Goal: Information Seeking & Learning: Learn about a topic

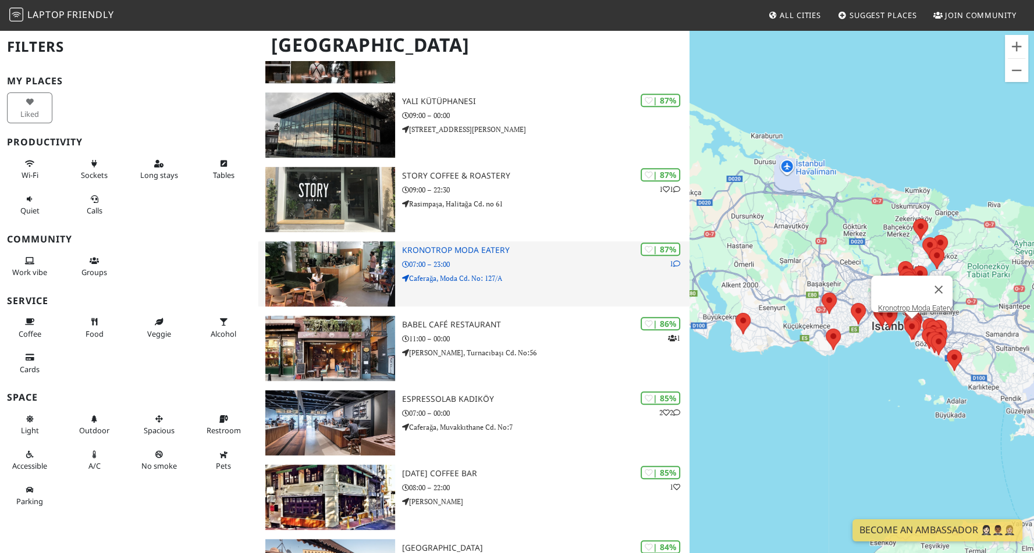
scroll to position [1032, 0]
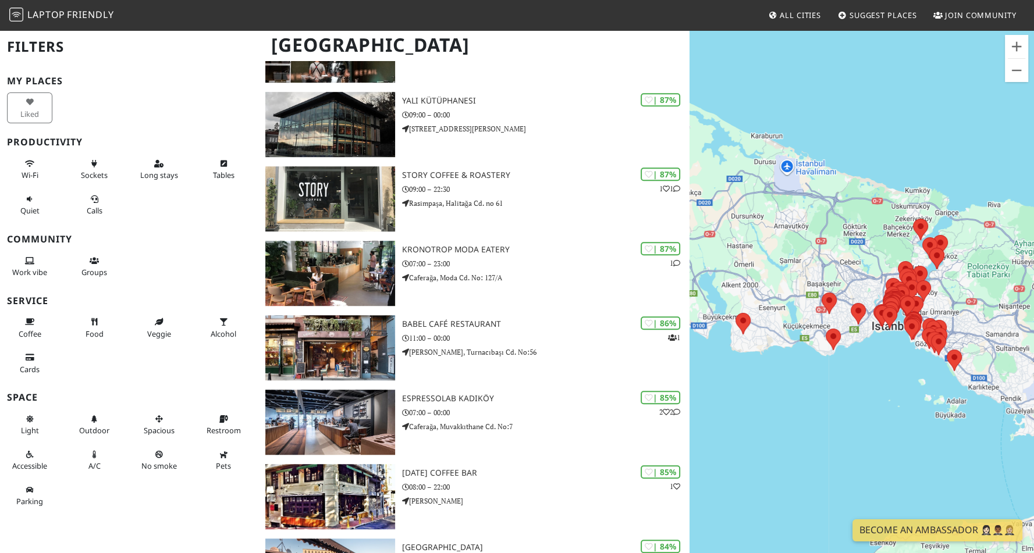
drag, startPoint x: 875, startPoint y: 390, endPoint x: 814, endPoint y: 388, distance: 61.1
click at [814, 388] on div at bounding box center [861, 305] width 344 height 553
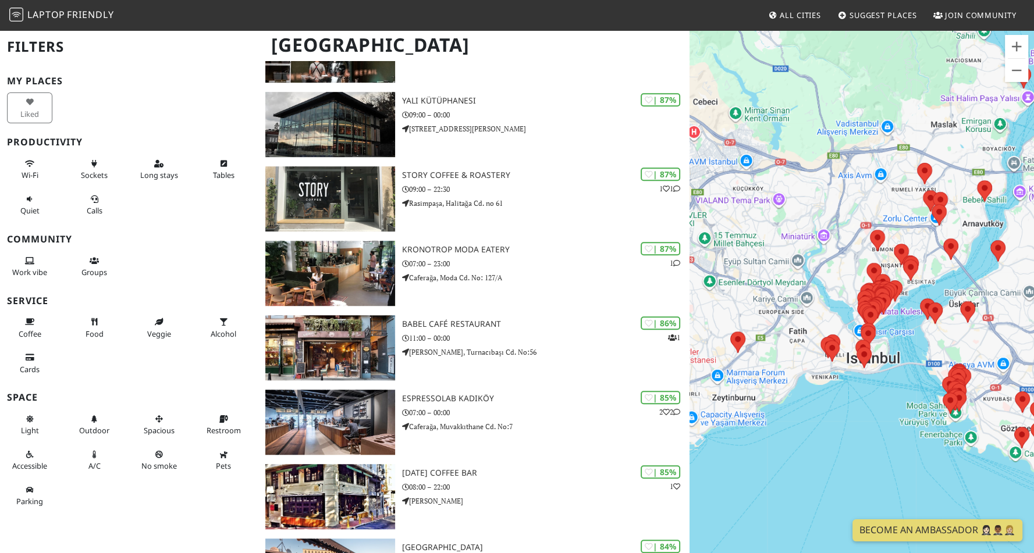
drag, startPoint x: 796, startPoint y: 470, endPoint x: 786, endPoint y: 474, distance: 10.2
click at [786, 474] on div at bounding box center [861, 305] width 344 height 553
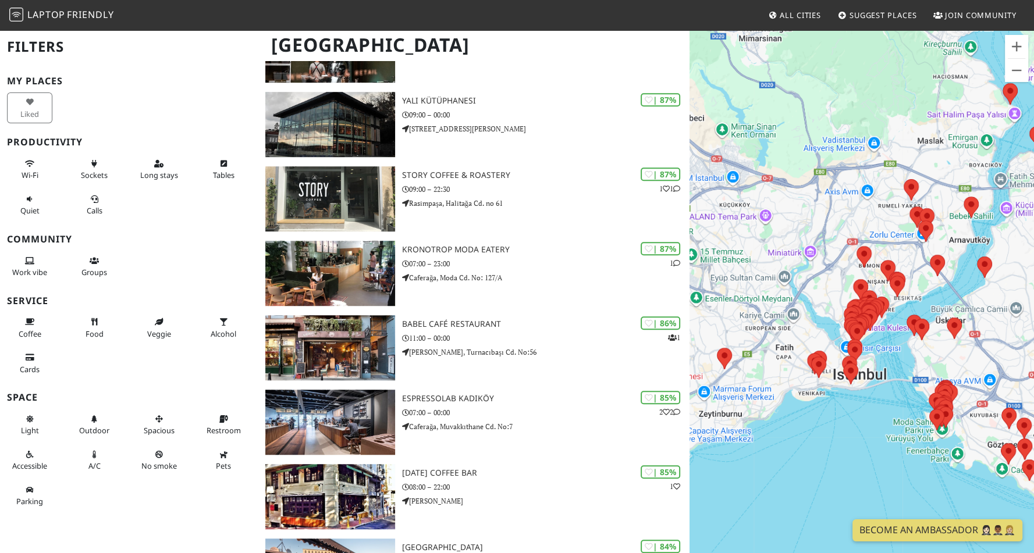
drag, startPoint x: 845, startPoint y: 460, endPoint x: 834, endPoint y: 489, distance: 31.1
click at [834, 489] on div at bounding box center [861, 305] width 344 height 553
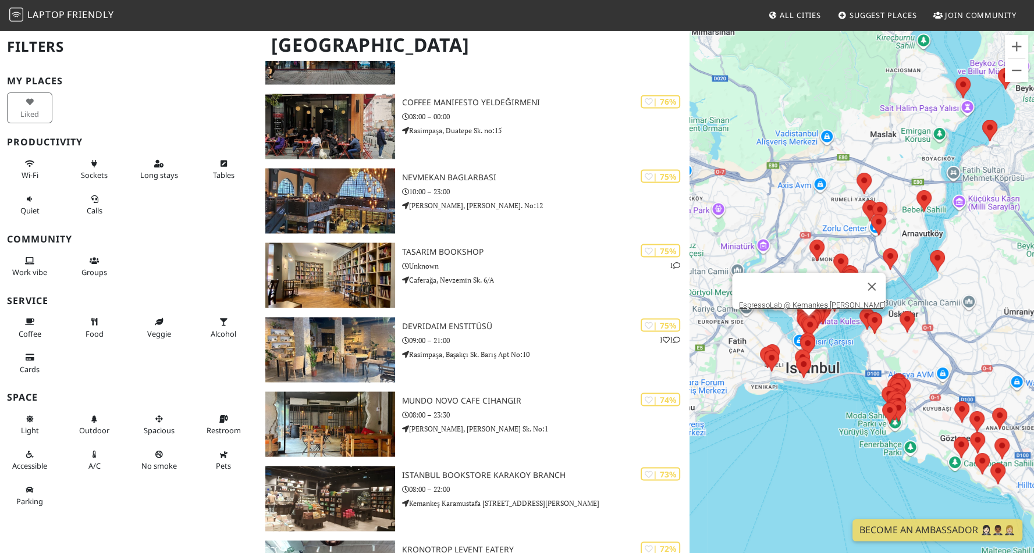
scroll to position [2445, 0]
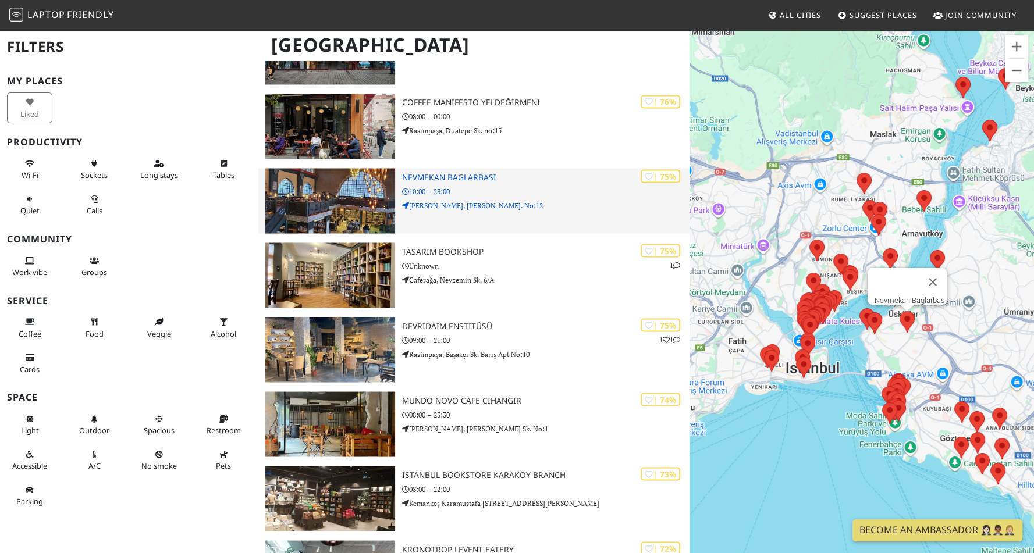
drag, startPoint x: 368, startPoint y: 198, endPoint x: 348, endPoint y: 197, distance: 19.2
click at [348, 197] on img at bounding box center [330, 200] width 130 height 65
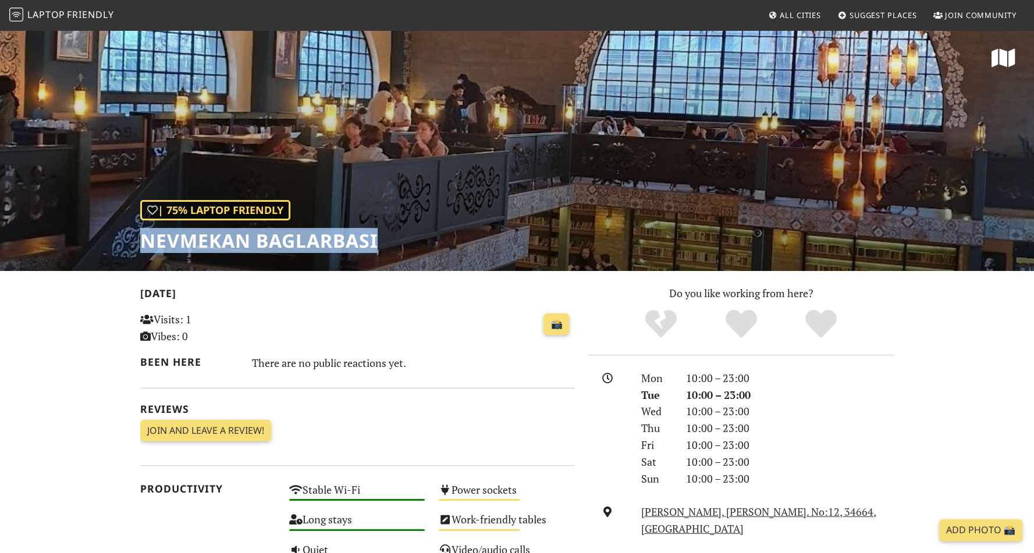
drag, startPoint x: 137, startPoint y: 247, endPoint x: 377, endPoint y: 259, distance: 240.5
click at [377, 259] on div "| 75% Laptop Friendly Nevmekan Baglarbasi" at bounding box center [517, 150] width 1034 height 242
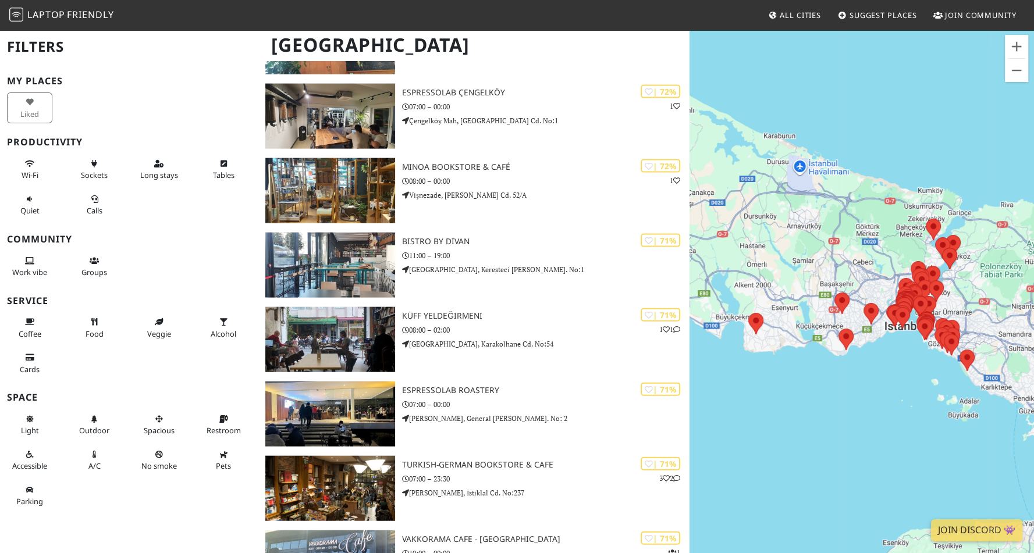
scroll to position [2987, 0]
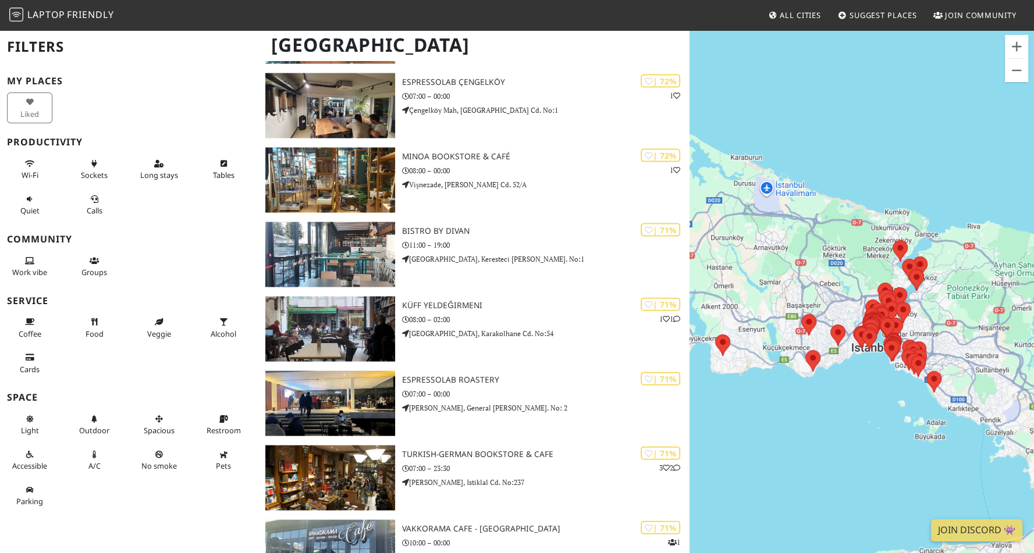
drag, startPoint x: 886, startPoint y: 384, endPoint x: 850, endPoint y: 407, distance: 43.4
click at [850, 407] on div at bounding box center [861, 305] width 344 height 553
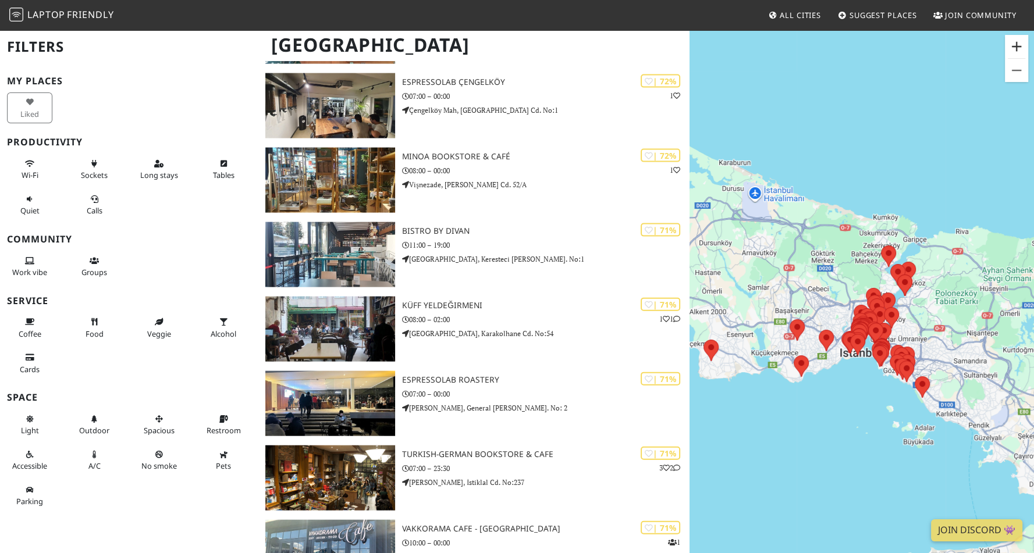
click at [1016, 51] on button "Zoom in" at bounding box center [1016, 46] width 23 height 23
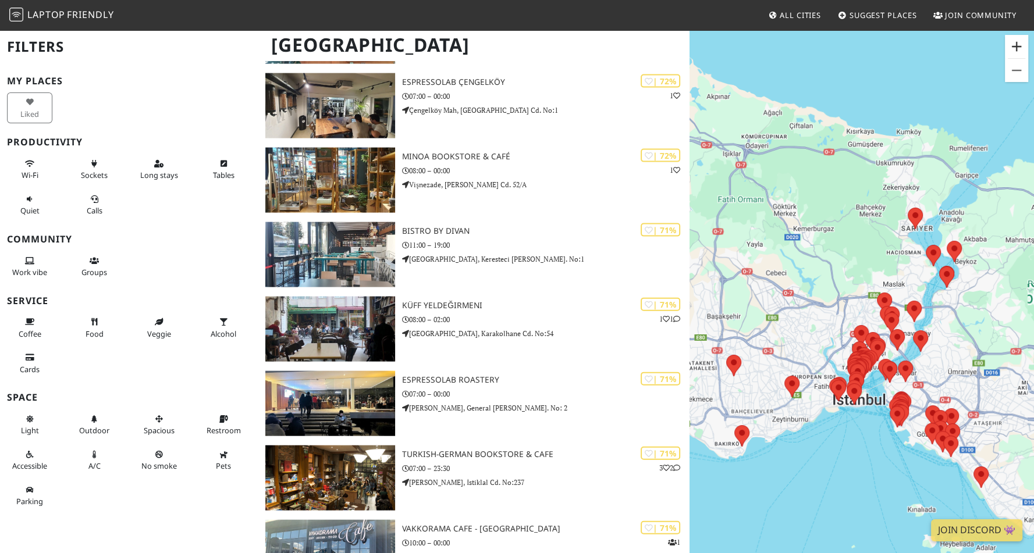
click at [1016, 51] on button "Zoom in" at bounding box center [1016, 46] width 23 height 23
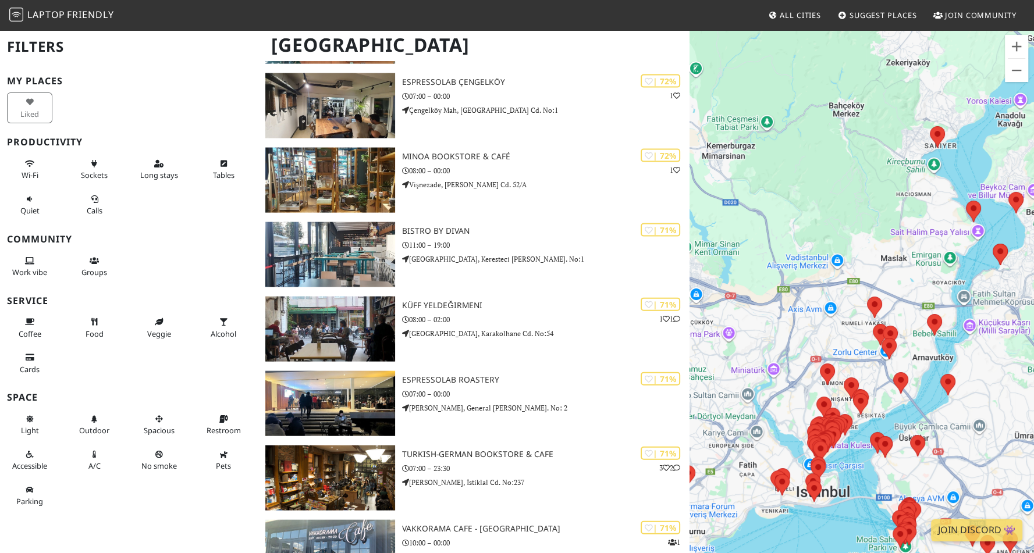
drag, startPoint x: 931, startPoint y: 258, endPoint x: 891, endPoint y: 253, distance: 41.0
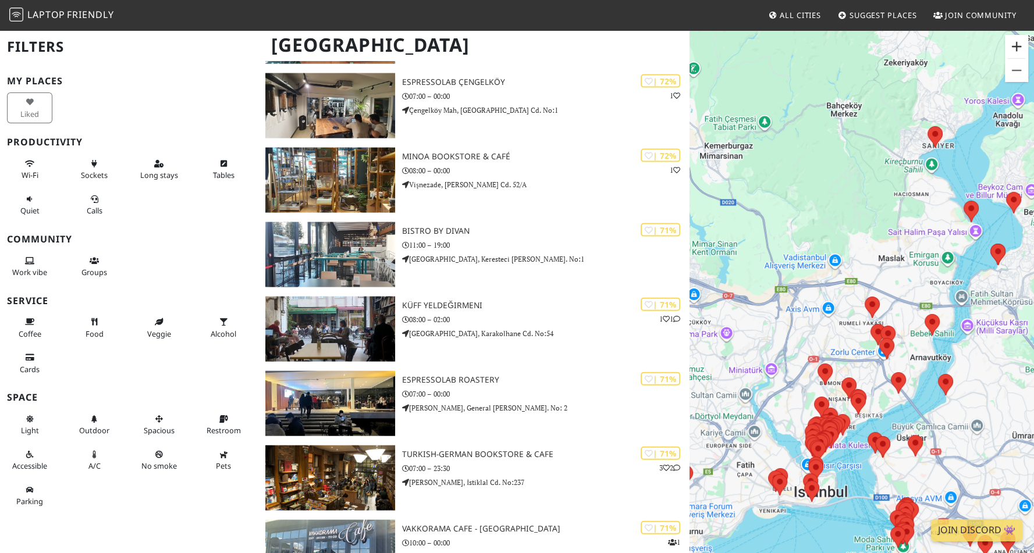
click at [1017, 50] on button "Zoom in" at bounding box center [1016, 46] width 23 height 23
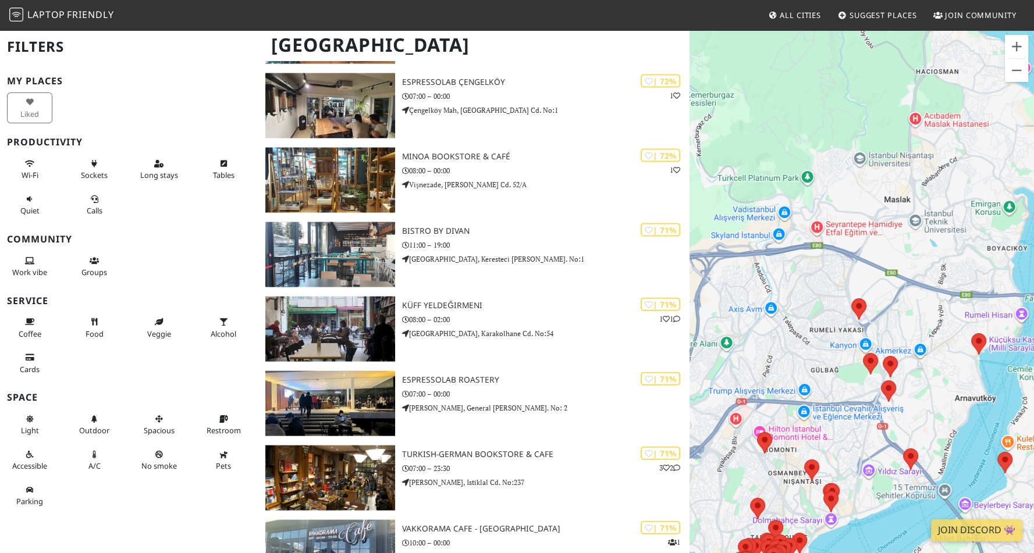
drag, startPoint x: 925, startPoint y: 280, endPoint x: 872, endPoint y: 258, distance: 57.1
click at [872, 258] on div at bounding box center [861, 305] width 344 height 553
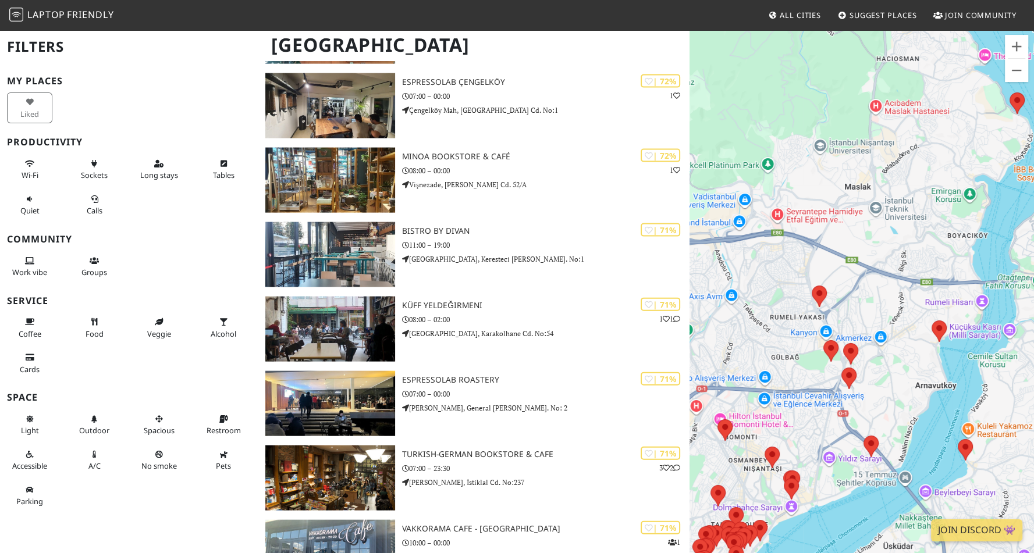
drag, startPoint x: 882, startPoint y: 276, endPoint x: 858, endPoint y: 272, distance: 24.2
click at [858, 272] on div at bounding box center [861, 305] width 344 height 553
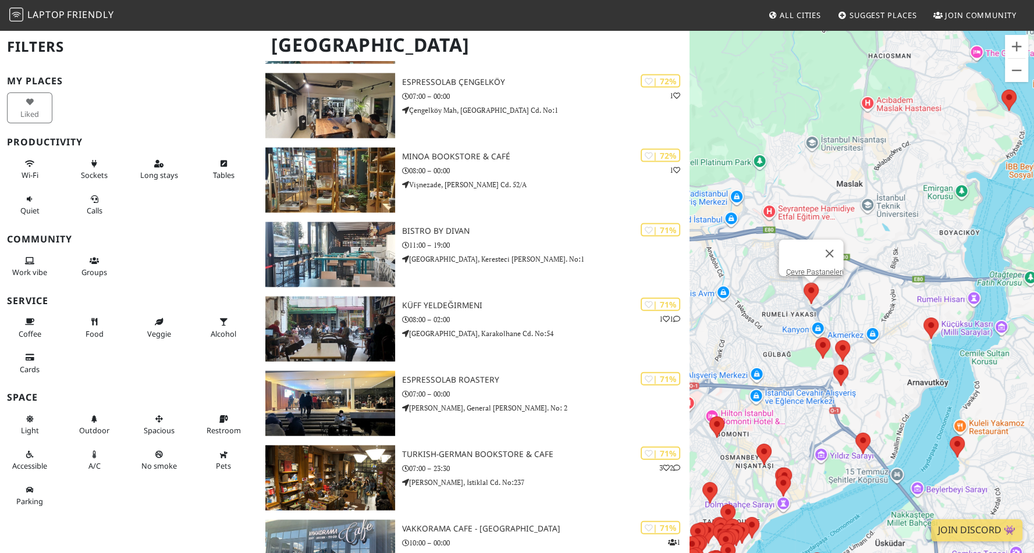
click at [803, 283] on area at bounding box center [803, 283] width 0 height 0
click at [815, 337] on area at bounding box center [815, 337] width 0 height 0
click at [835, 340] on area at bounding box center [835, 340] width 0 height 0
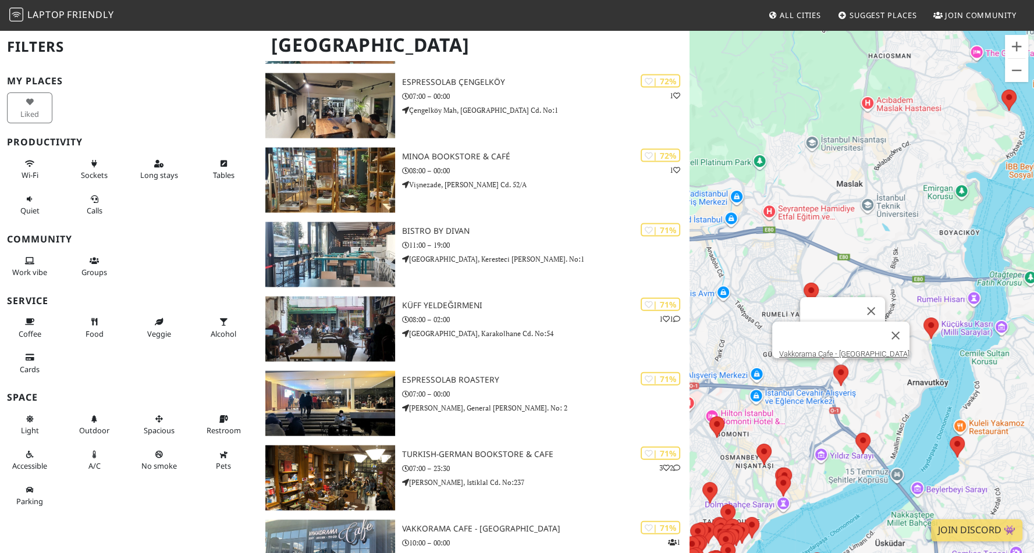
click at [833, 365] on area at bounding box center [833, 365] width 0 height 0
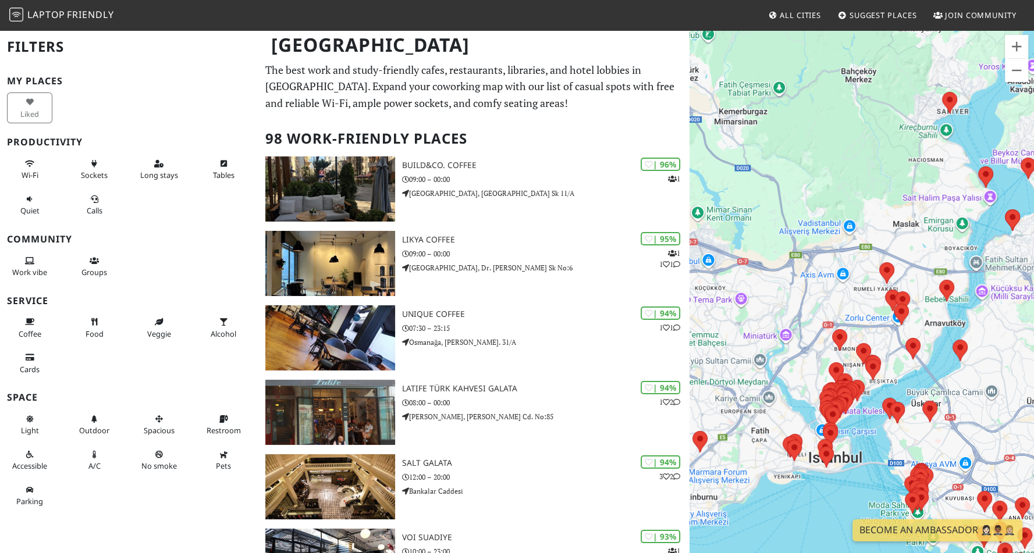
drag, startPoint x: 838, startPoint y: 253, endPoint x: 786, endPoint y: 130, distance: 133.5
click at [786, 130] on div at bounding box center [861, 305] width 344 height 553
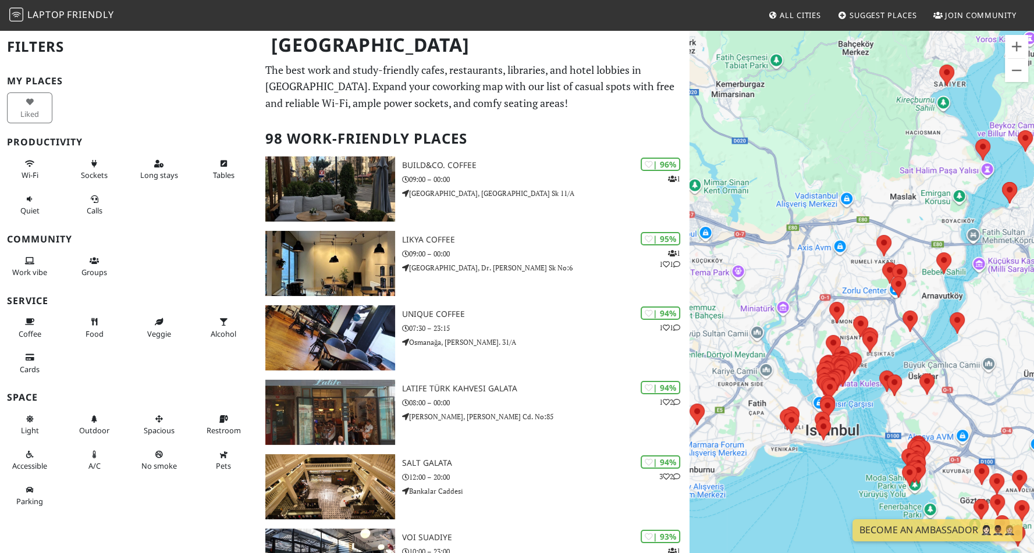
drag, startPoint x: 836, startPoint y: 111, endPoint x: 807, endPoint y: 255, distance: 147.0
click at [807, 255] on div at bounding box center [861, 305] width 344 height 553
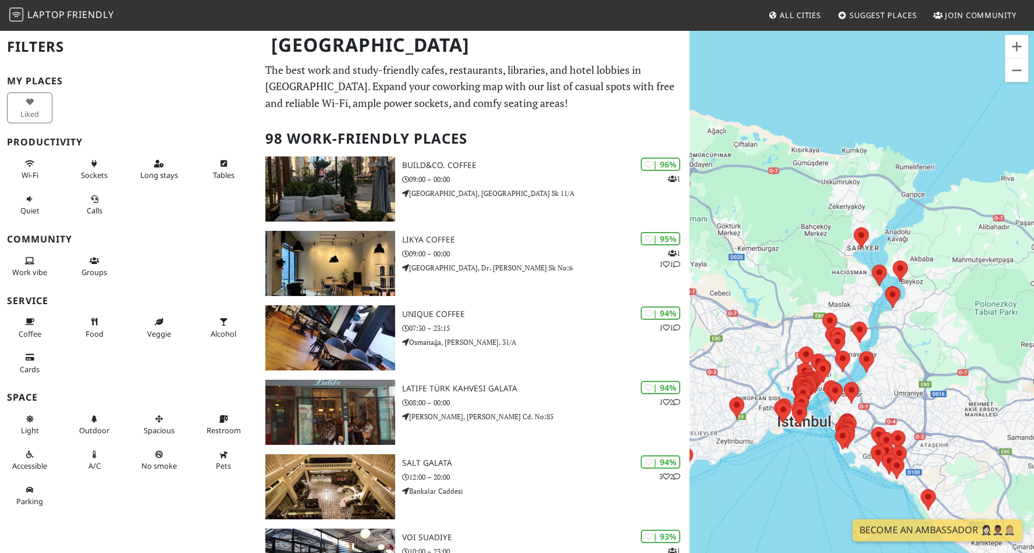
drag, startPoint x: 826, startPoint y: 263, endPoint x: 889, endPoint y: 202, distance: 87.6
click at [889, 202] on div at bounding box center [861, 305] width 344 height 553
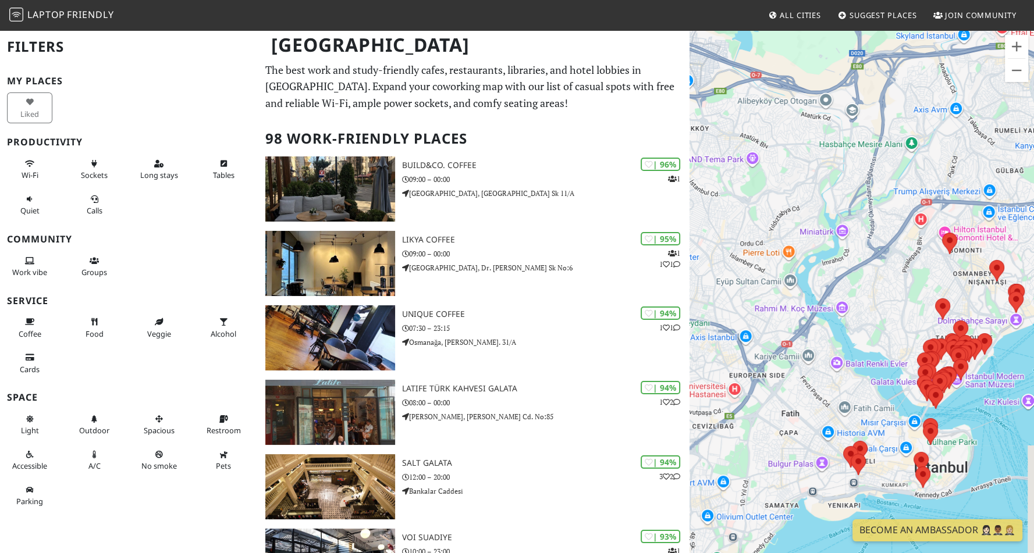
drag, startPoint x: 852, startPoint y: 362, endPoint x: 800, endPoint y: 290, distance: 88.4
click at [800, 290] on div at bounding box center [861, 305] width 344 height 553
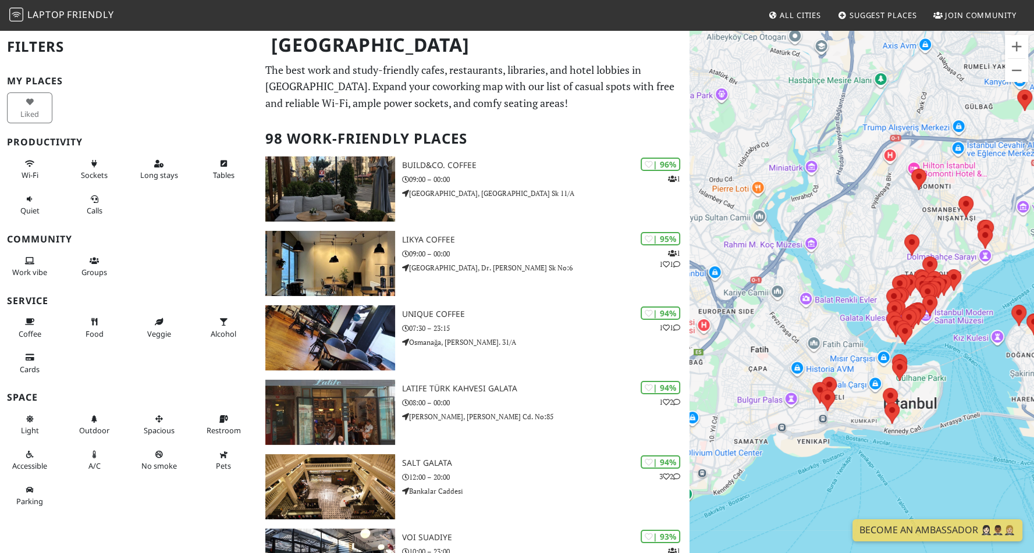
drag, startPoint x: 892, startPoint y: 347, endPoint x: 868, endPoint y: 288, distance: 62.9
click at [868, 288] on div at bounding box center [861, 305] width 344 height 553
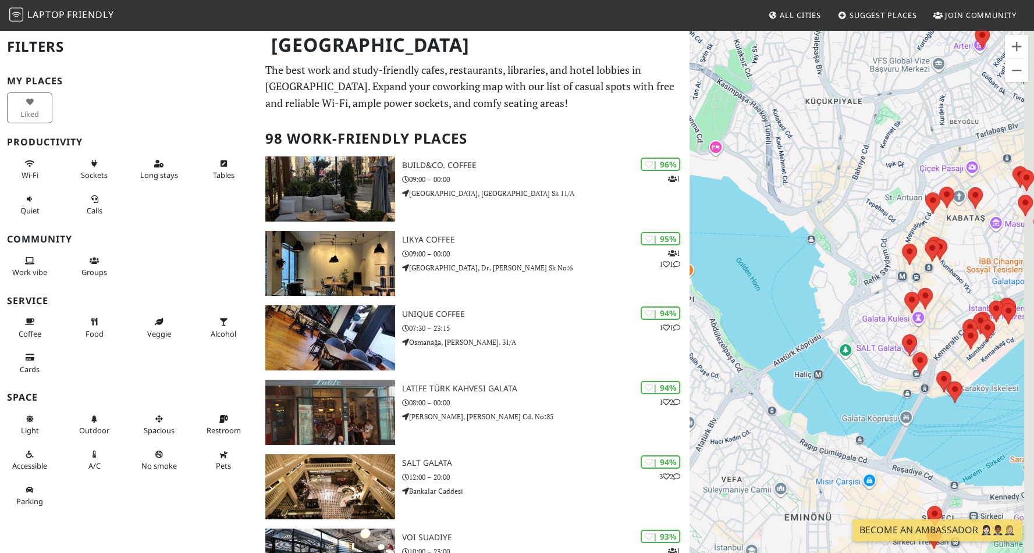
drag, startPoint x: 895, startPoint y: 343, endPoint x: 856, endPoint y: 308, distance: 51.9
click at [856, 308] on div at bounding box center [861, 305] width 344 height 553
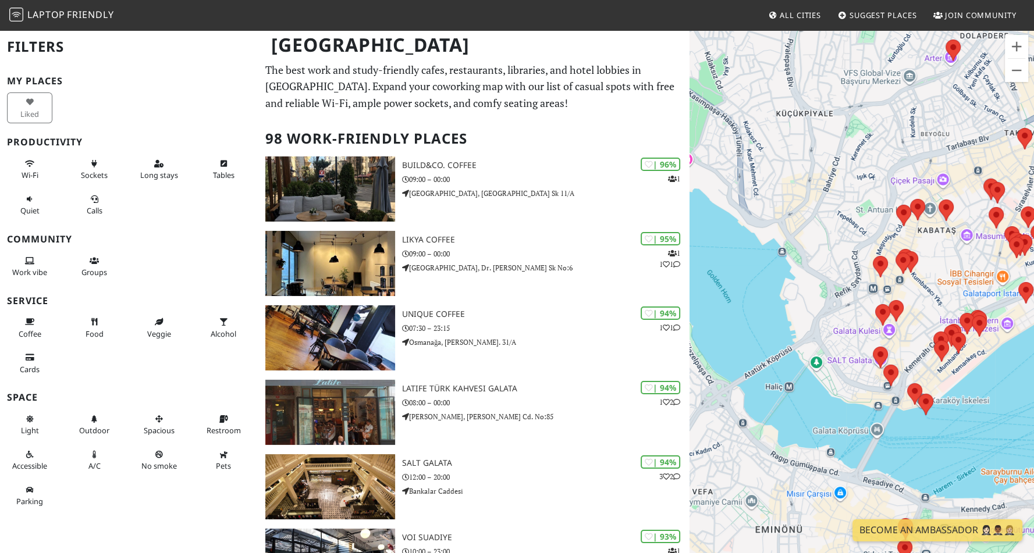
drag, startPoint x: 847, startPoint y: 323, endPoint x: 795, endPoint y: 350, distance: 59.3
click at [795, 350] on div at bounding box center [861, 305] width 344 height 553
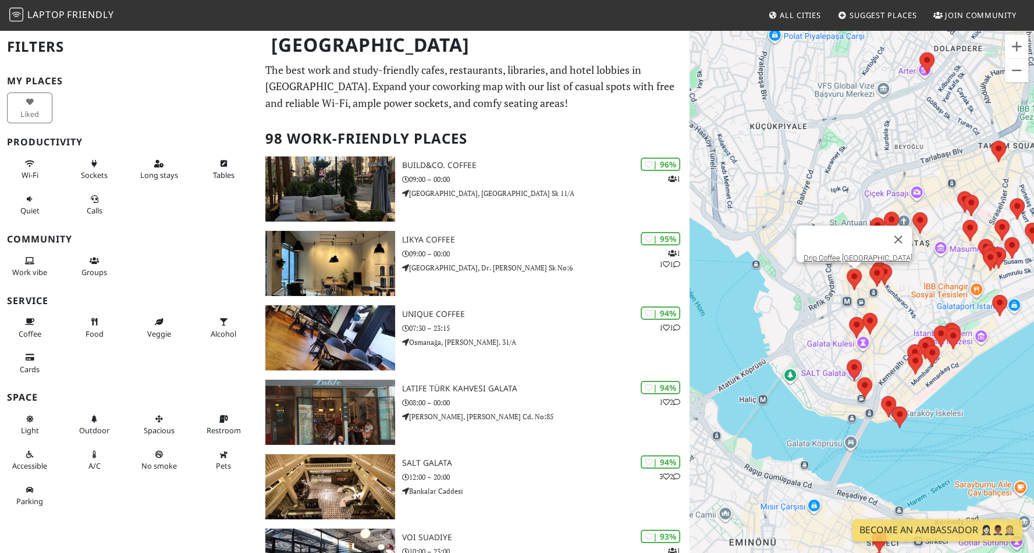
click at [846, 269] on area at bounding box center [846, 269] width 0 height 0
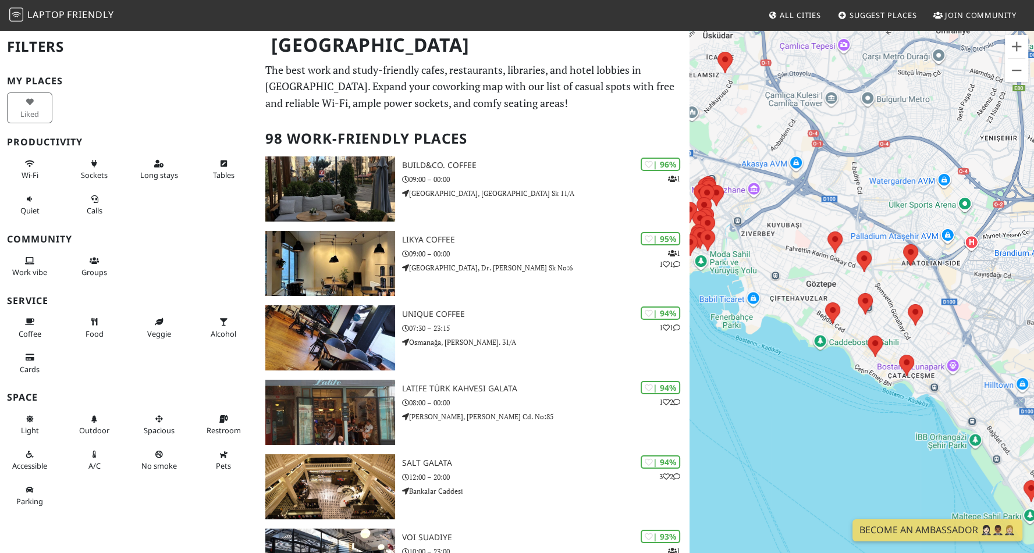
drag, startPoint x: 770, startPoint y: 339, endPoint x: 842, endPoint y: 266, distance: 102.8
click at [842, 266] on div "Drip Coffee [GEOGRAPHIC_DATA]" at bounding box center [861, 305] width 344 height 553
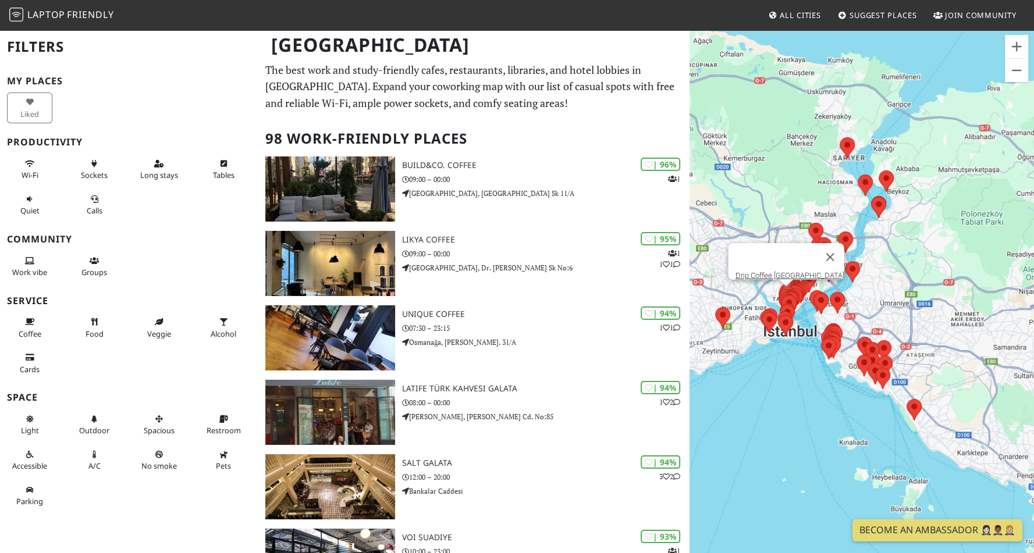
drag, startPoint x: 806, startPoint y: 233, endPoint x: 881, endPoint y: 314, distance: 110.7
click at [881, 314] on div "Drip Coffee [GEOGRAPHIC_DATA]" at bounding box center [861, 305] width 344 height 553
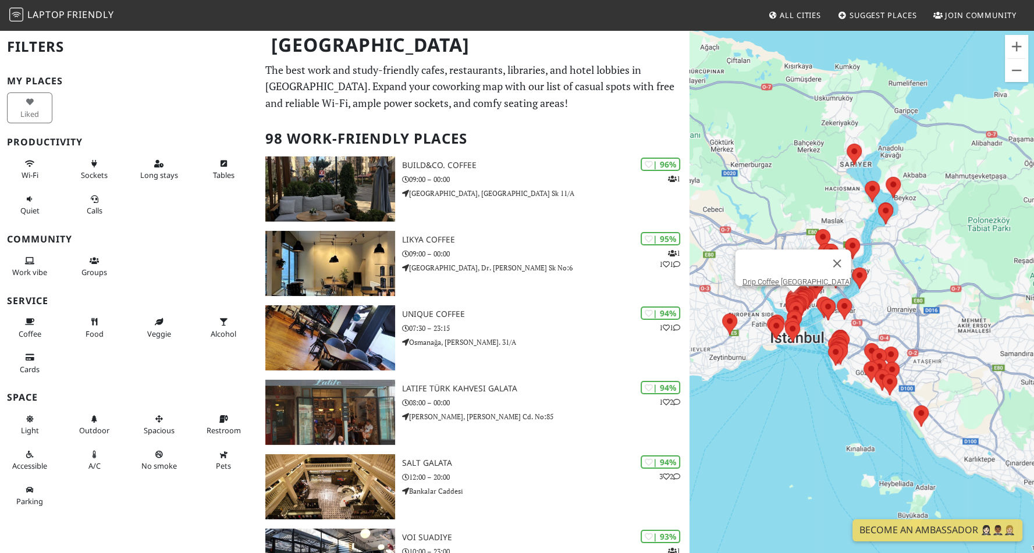
click at [791, 225] on div "Drip Coffee [GEOGRAPHIC_DATA]" at bounding box center [861, 305] width 344 height 553
click at [822, 252] on button "Close" at bounding box center [836, 264] width 28 height 28
click at [815, 229] on area at bounding box center [815, 229] width 0 height 0
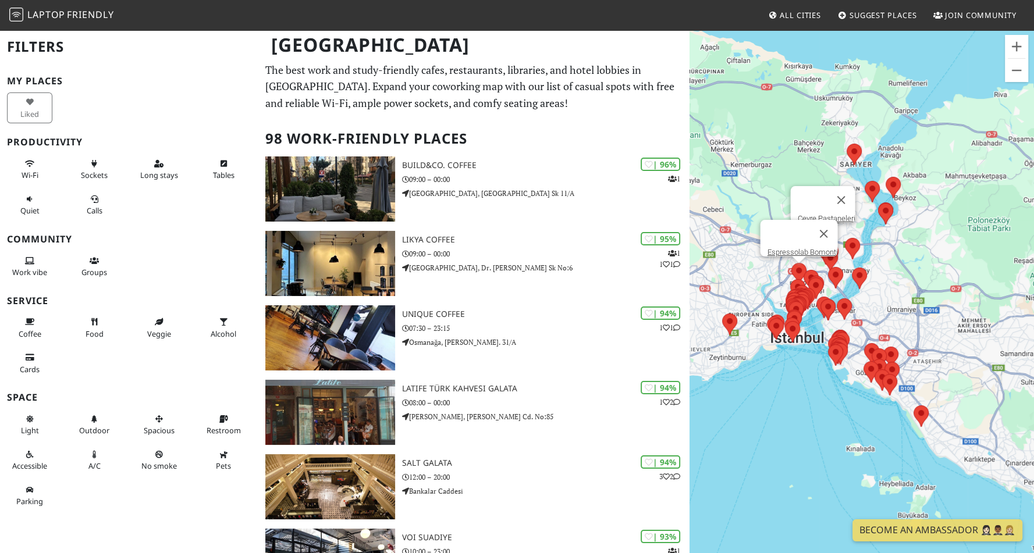
click at [791, 263] on area at bounding box center [791, 263] width 0 height 0
click at [803, 270] on area at bounding box center [803, 270] width 0 height 0
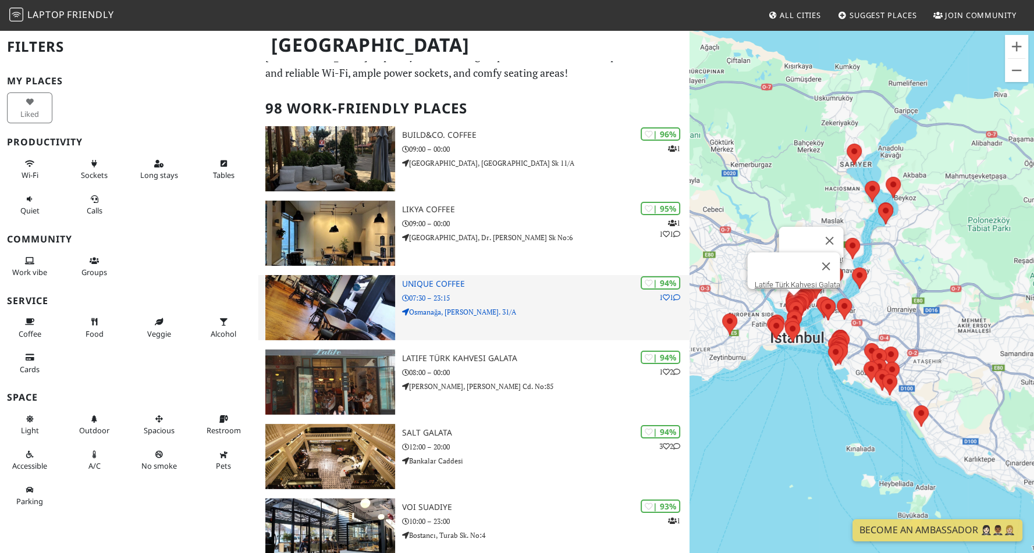
scroll to position [30, 0]
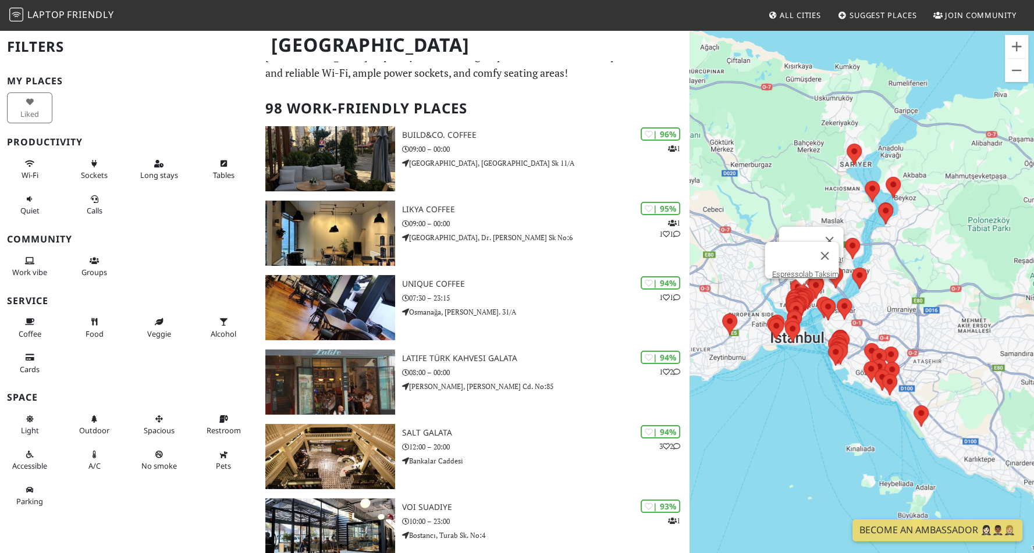
click at [794, 285] on area at bounding box center [794, 285] width 0 height 0
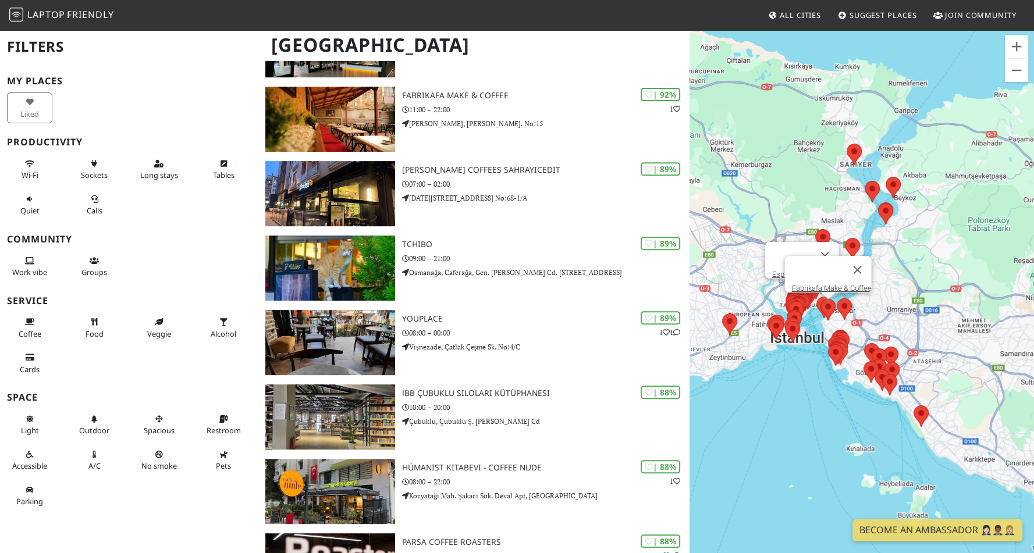
scroll to position [521, 0]
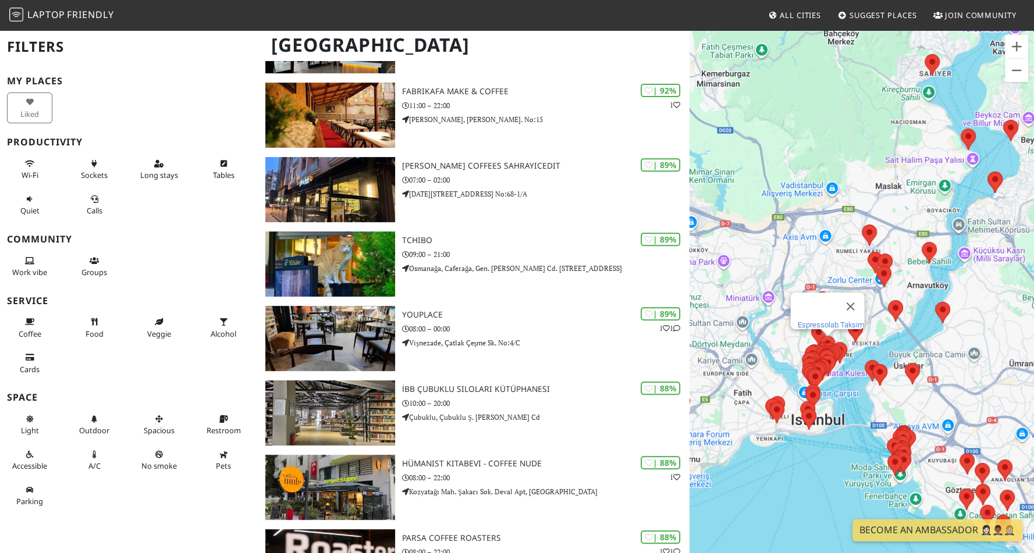
drag, startPoint x: 726, startPoint y: 396, endPoint x: 817, endPoint y: 313, distance: 123.1
click at [817, 313] on div "Espressolab Taksim" at bounding box center [861, 305] width 344 height 553
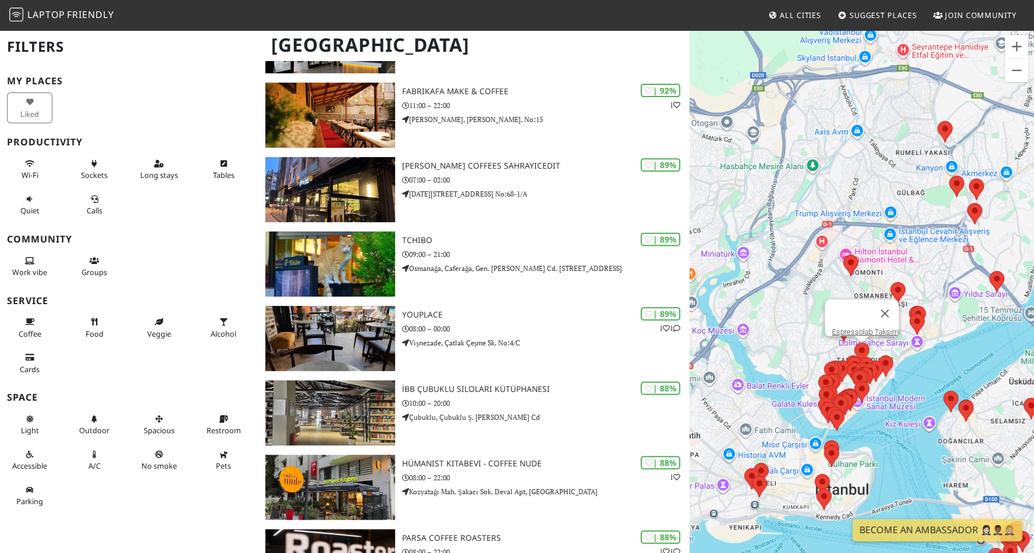
drag, startPoint x: 780, startPoint y: 345, endPoint x: 813, endPoint y: 341, distance: 33.4
click at [813, 341] on div "Espressolab Taksim" at bounding box center [861, 305] width 344 height 553
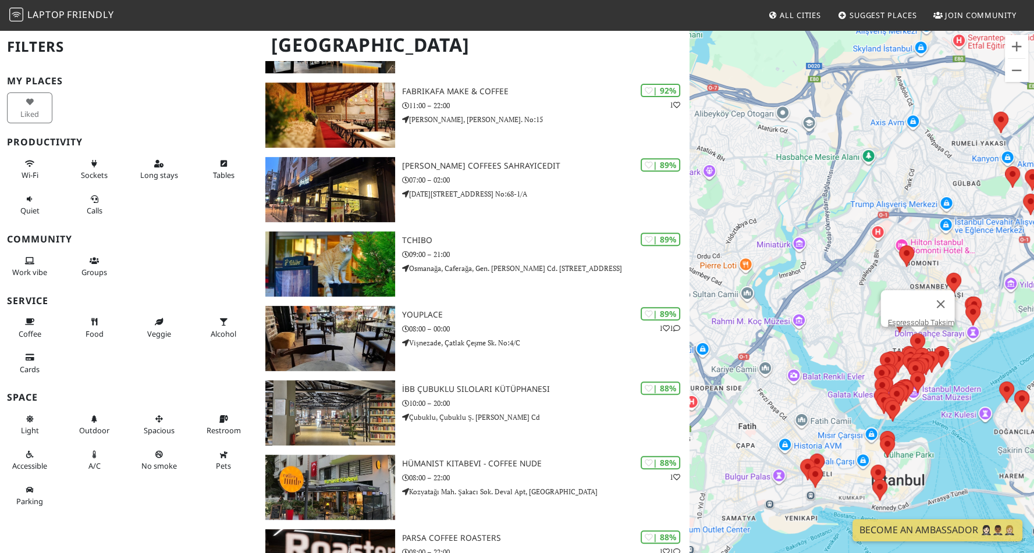
click at [859, 338] on div "Espressolab Taksim" at bounding box center [861, 305] width 344 height 553
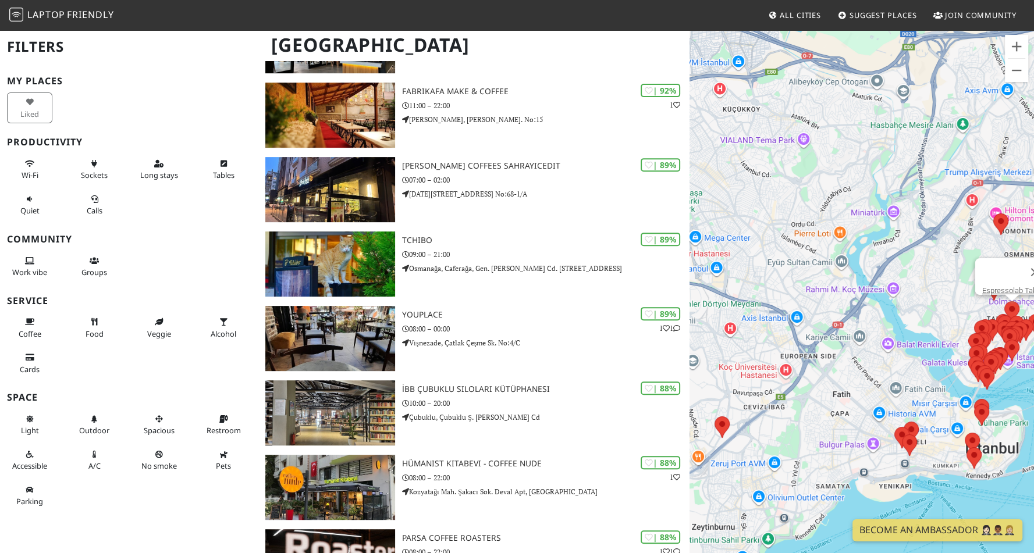
drag, startPoint x: 781, startPoint y: 380, endPoint x: 886, endPoint y: 344, distance: 112.0
click at [886, 344] on div "Espressolab Taksim" at bounding box center [861, 305] width 344 height 553
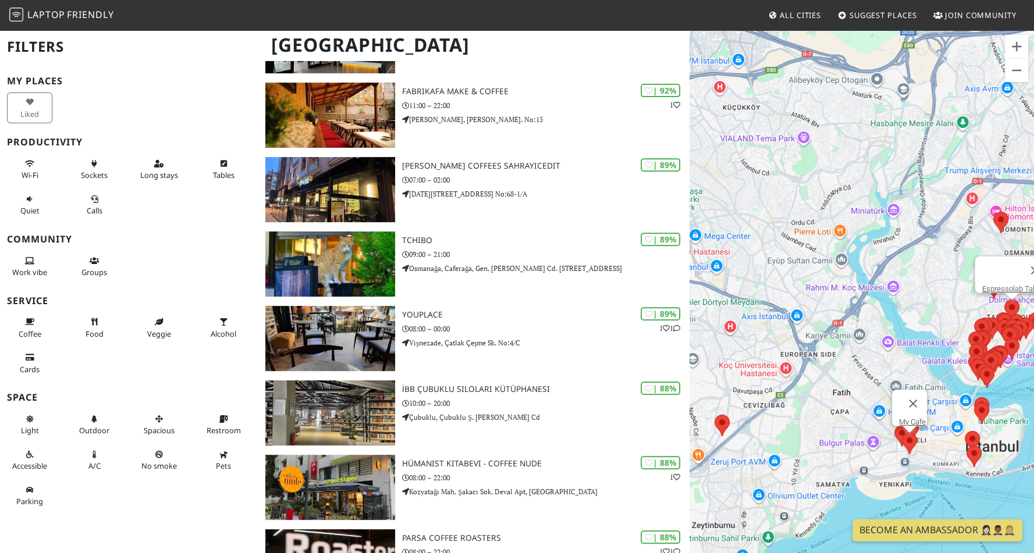
click at [902, 433] on area at bounding box center [902, 433] width 0 height 0
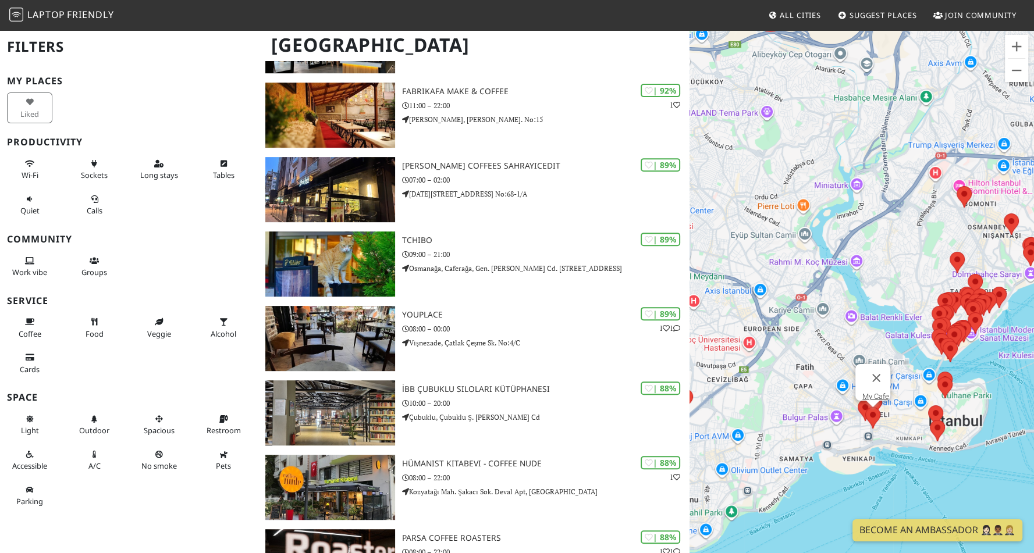
drag, startPoint x: 949, startPoint y: 442, endPoint x: 906, endPoint y: 412, distance: 52.6
click at [906, 412] on div "My Cafe" at bounding box center [861, 305] width 344 height 553
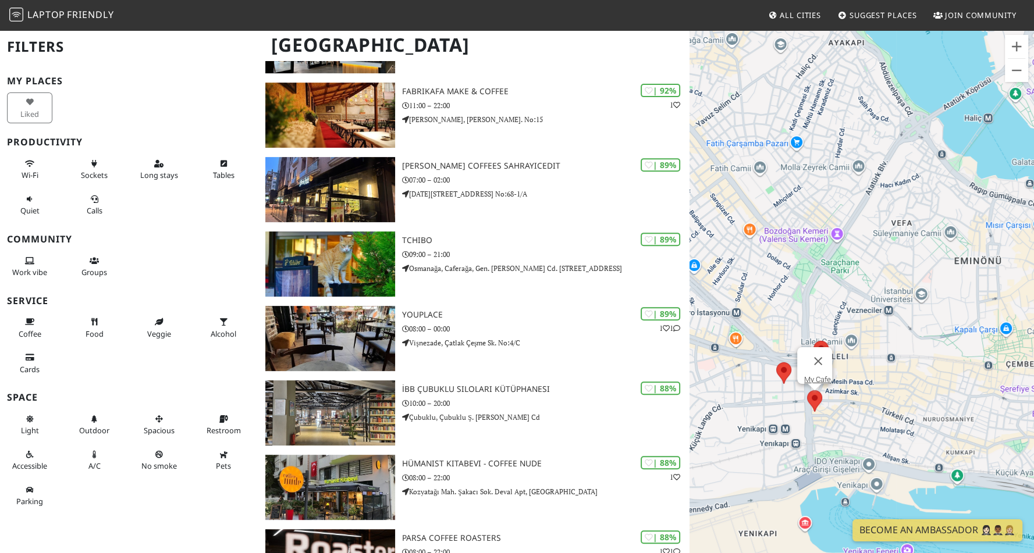
drag, startPoint x: 805, startPoint y: 440, endPoint x: 857, endPoint y: 432, distance: 52.9
click at [857, 432] on div "My Cafe" at bounding box center [861, 305] width 344 height 553
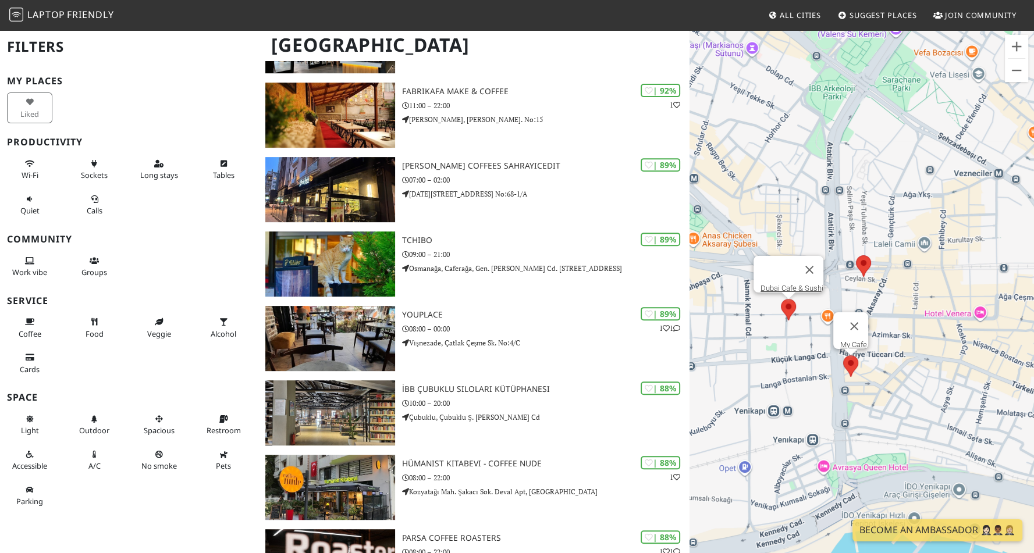
click at [781, 299] on area at bounding box center [781, 299] width 0 height 0
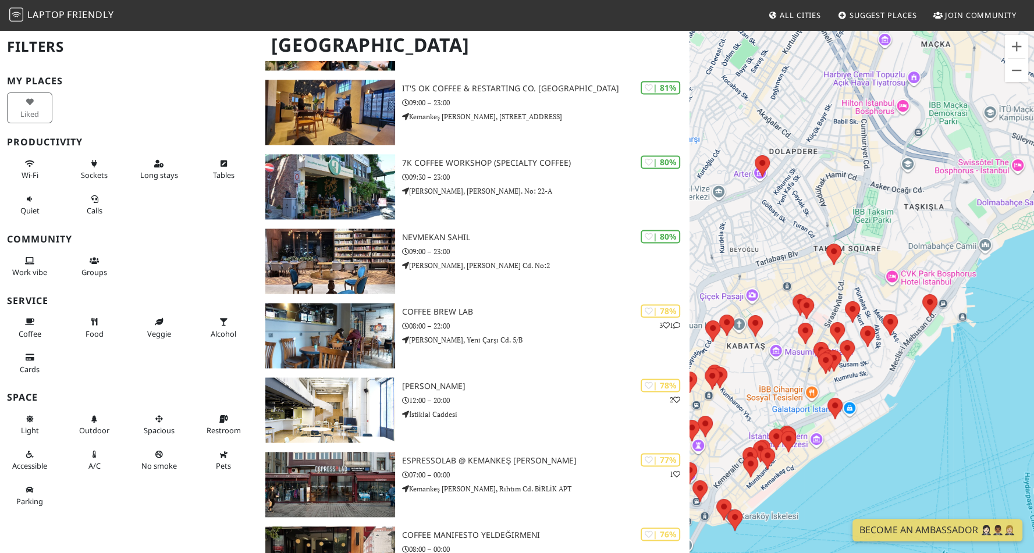
scroll to position [2052, 0]
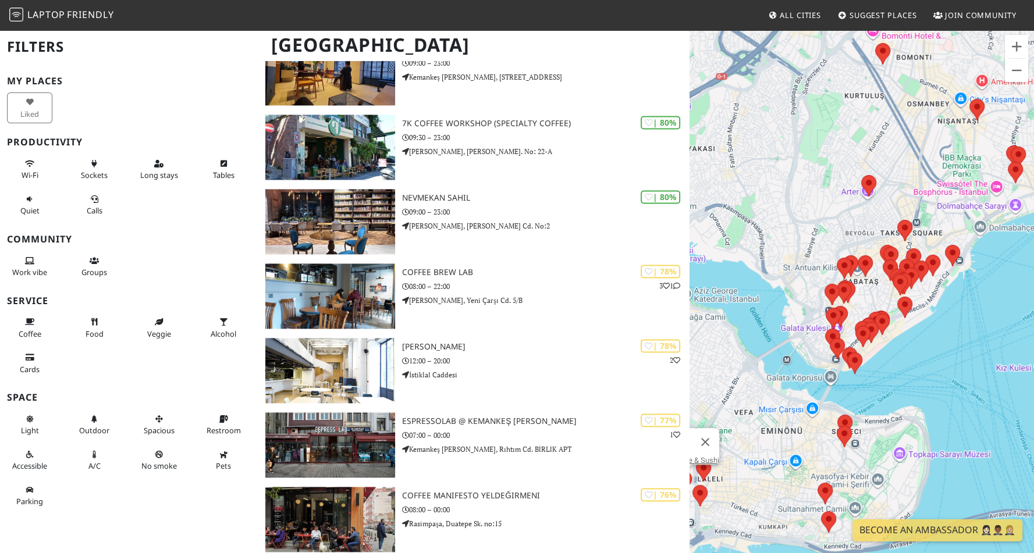
drag, startPoint x: 815, startPoint y: 409, endPoint x: 980, endPoint y: 332, distance: 182.7
click at [980, 332] on div "Dubai Cafe & Sushi" at bounding box center [861, 305] width 344 height 553
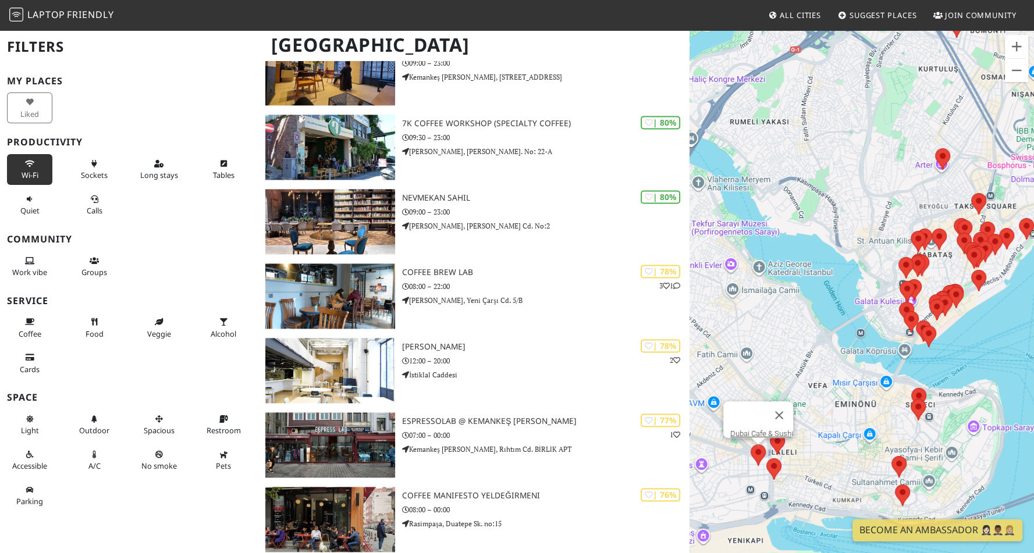
click at [27, 164] on icon at bounding box center [29, 165] width 9 height 8
click at [91, 168] on button "Sockets" at bounding box center [94, 169] width 45 height 31
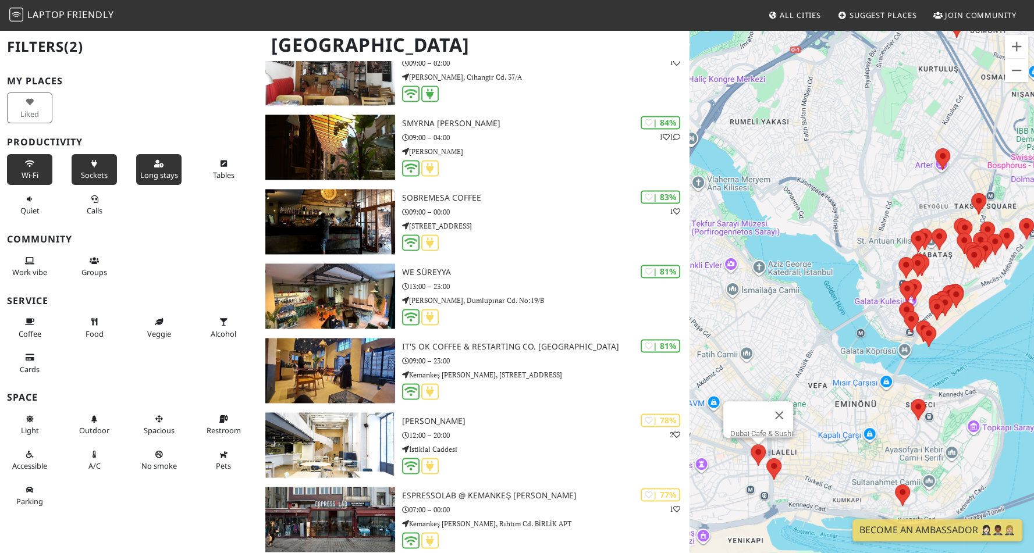
click at [174, 177] on button "Long stays" at bounding box center [158, 169] width 45 height 31
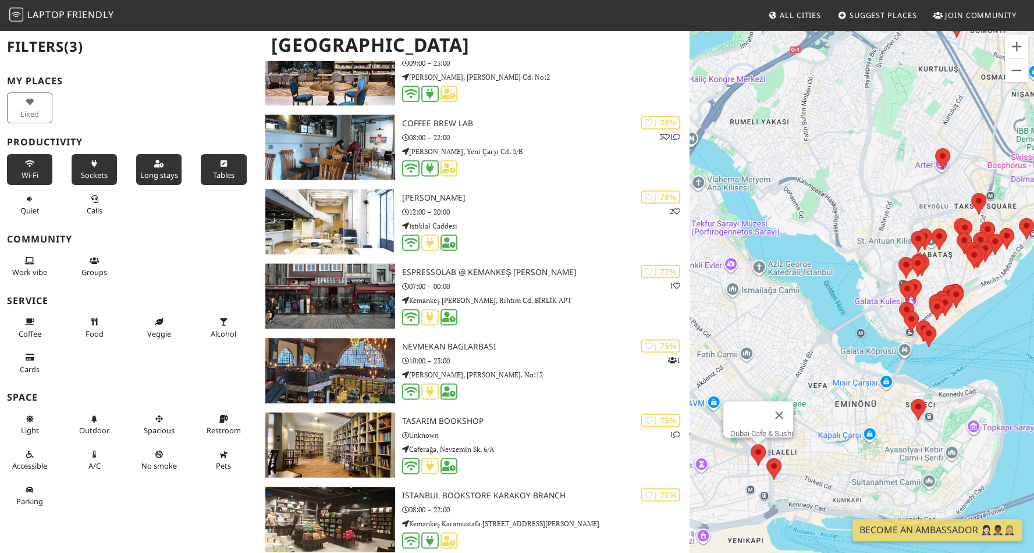
click at [217, 170] on span "Tables" at bounding box center [224, 175] width 22 height 10
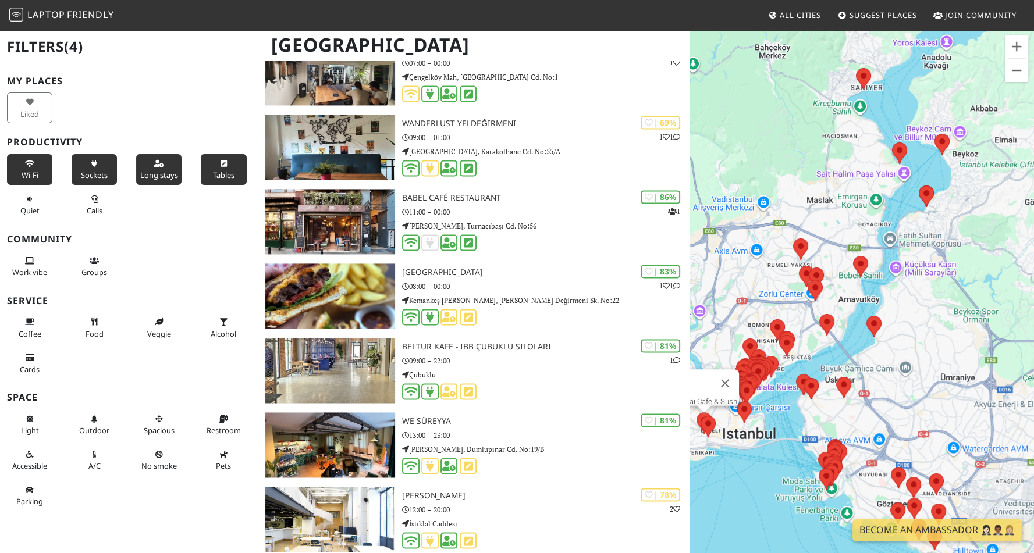
drag, startPoint x: 872, startPoint y: 374, endPoint x: 962, endPoint y: 276, distance: 132.6
click at [962, 276] on div "Dubai Cafe & Sushi" at bounding box center [861, 305] width 344 height 553
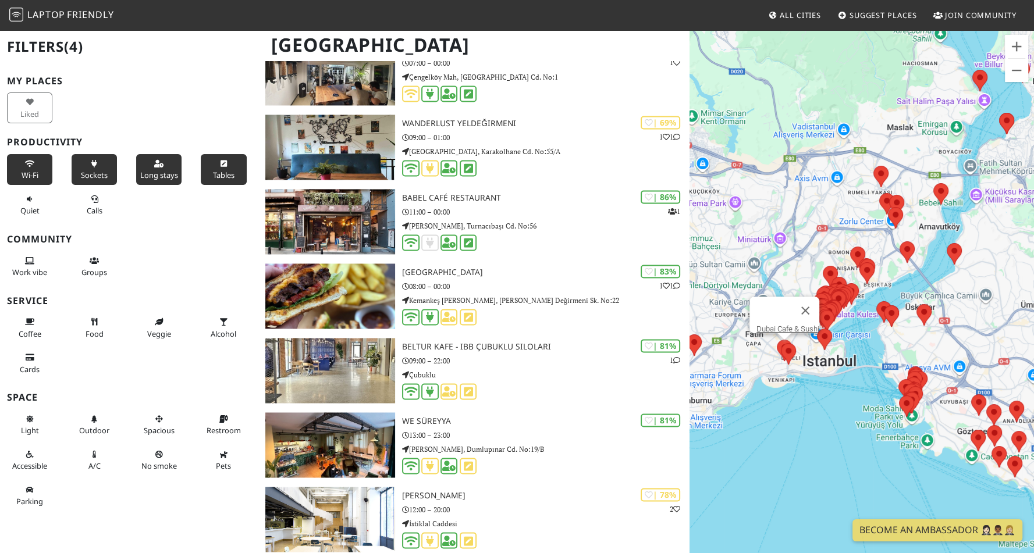
drag, startPoint x: 793, startPoint y: 453, endPoint x: 868, endPoint y: 394, distance: 94.9
click at [868, 394] on div "Dubai Cafe & Sushi" at bounding box center [861, 305] width 344 height 553
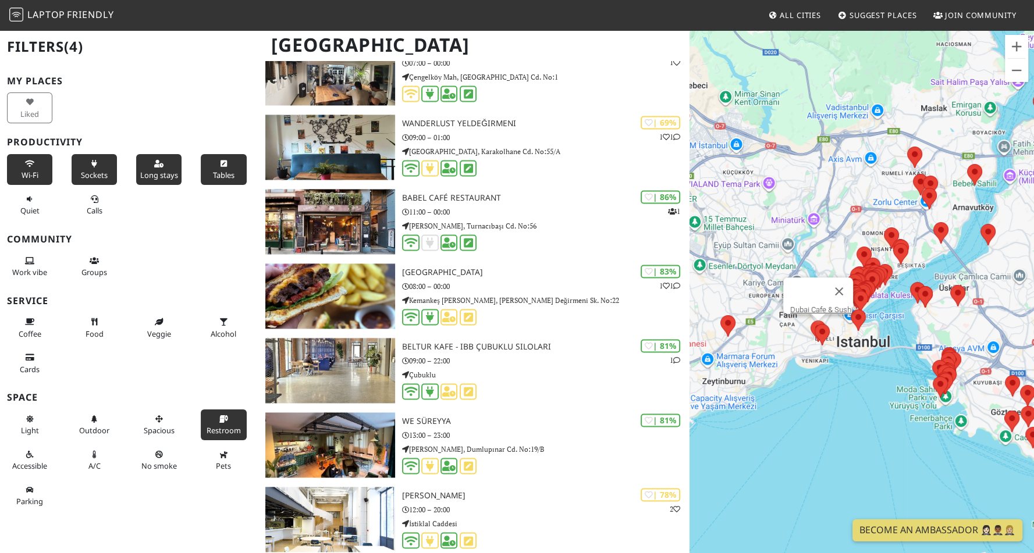
click at [221, 436] on span "Restroom" at bounding box center [223, 430] width 34 height 10
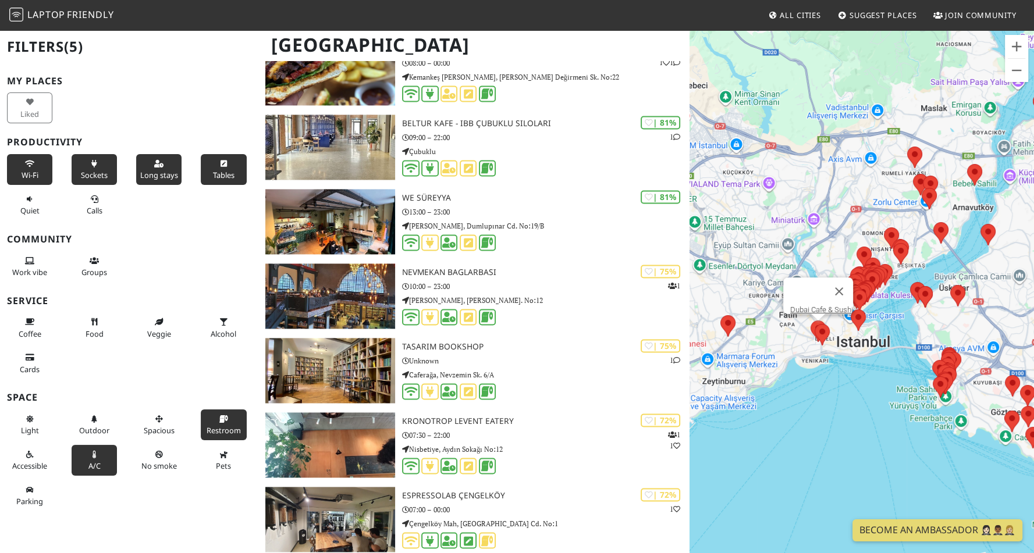
click at [109, 472] on button "A/C" at bounding box center [94, 460] width 45 height 31
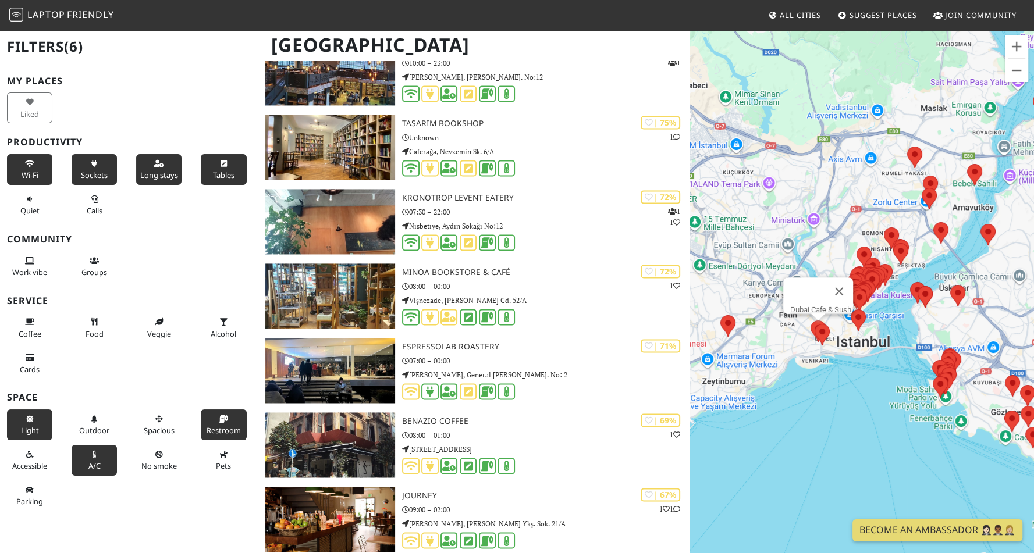
click at [37, 433] on button "Light" at bounding box center [29, 424] width 45 height 31
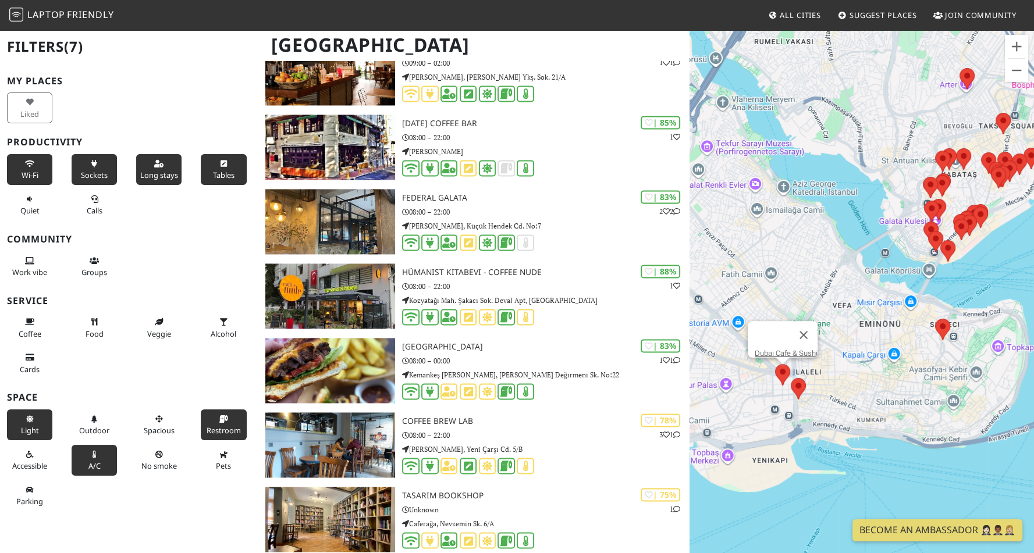
drag, startPoint x: 912, startPoint y: 391, endPoint x: 826, endPoint y: 400, distance: 86.5
click at [826, 400] on div "Dubai Cafe & Sushi" at bounding box center [861, 305] width 344 height 553
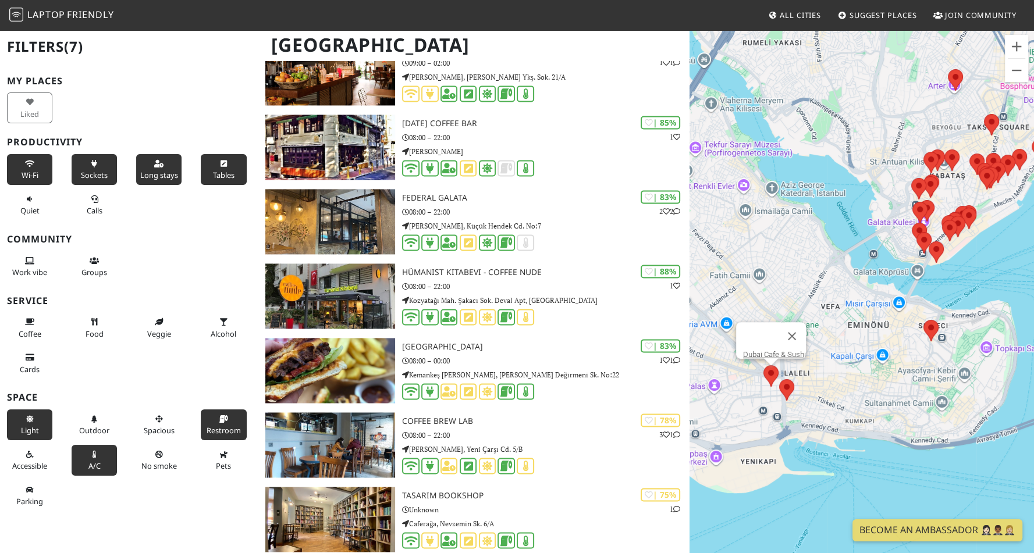
drag, startPoint x: 865, startPoint y: 384, endPoint x: 957, endPoint y: 362, distance: 94.0
click at [957, 362] on div "Dubai Cafe & Sushi" at bounding box center [861, 305] width 344 height 553
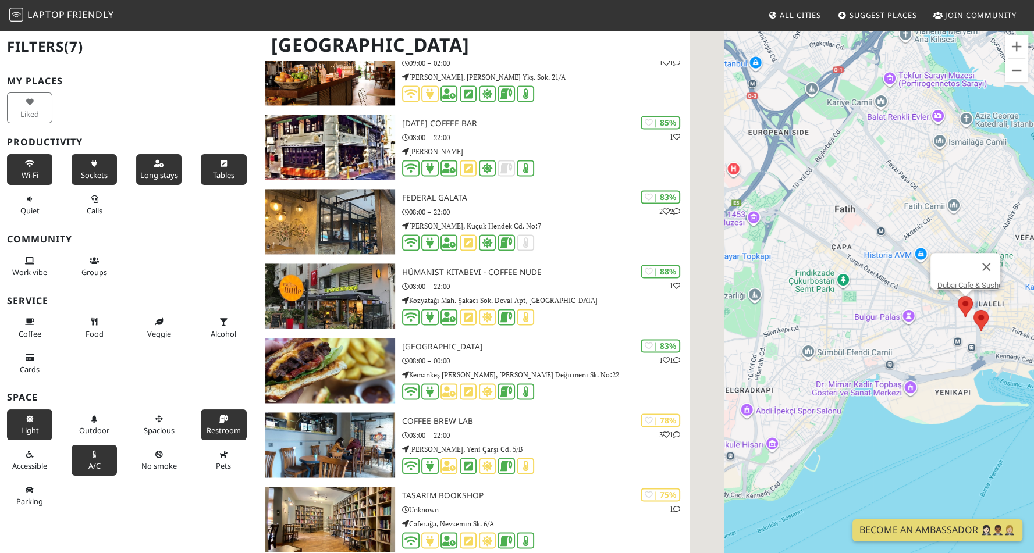
drag, startPoint x: 792, startPoint y: 288, endPoint x: 919, endPoint y: 211, distance: 149.0
click at [919, 211] on div "Dubai Cafe & Sushi" at bounding box center [861, 305] width 344 height 553
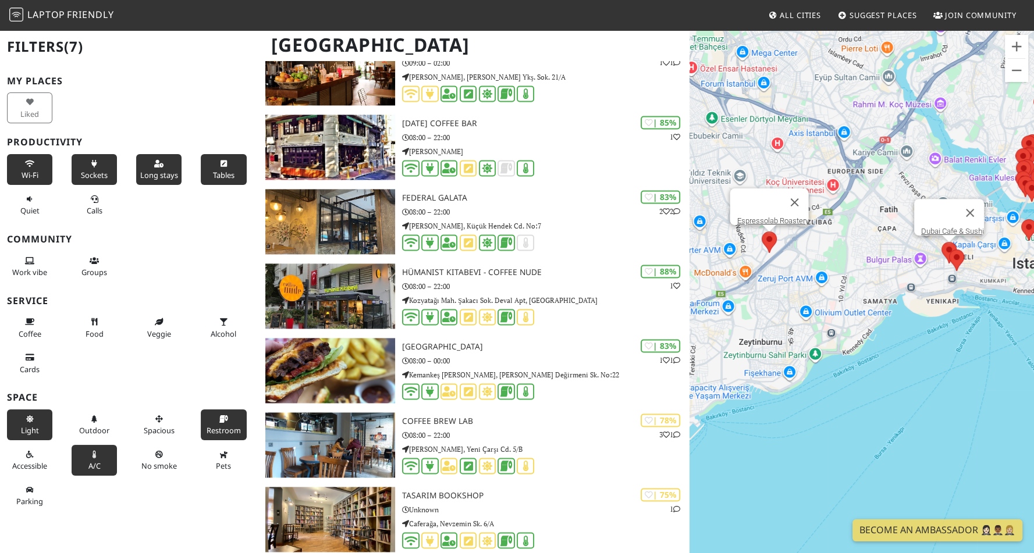
click at [761, 231] on area at bounding box center [761, 231] width 0 height 0
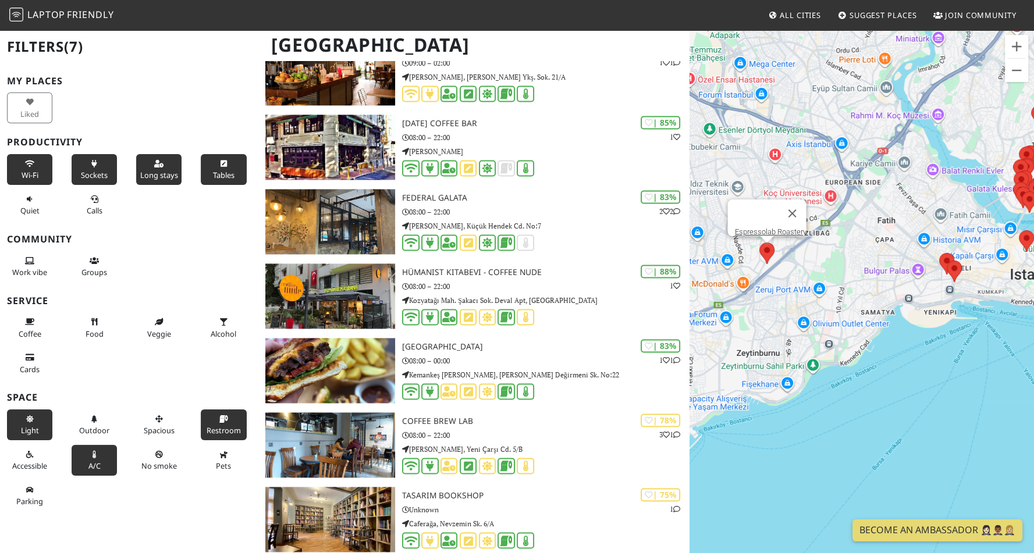
drag, startPoint x: 830, startPoint y: 253, endPoint x: 817, endPoint y: 314, distance: 62.0
click at [817, 314] on div "Espressolab Roastery" at bounding box center [861, 305] width 344 height 553
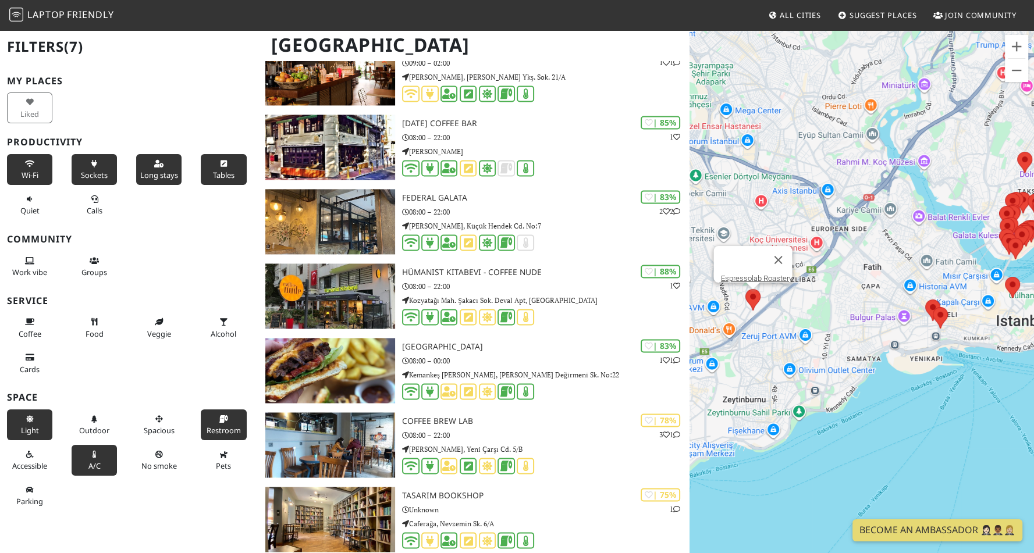
click at [885, 262] on div "Espressolab Roastery" at bounding box center [861, 305] width 344 height 553
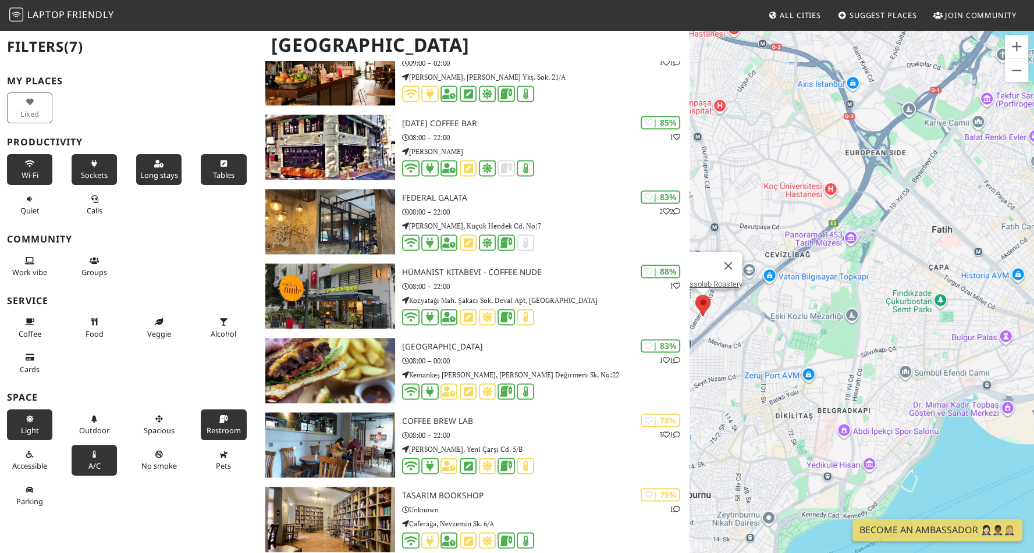
drag, startPoint x: 783, startPoint y: 332, endPoint x: 877, endPoint y: 309, distance: 96.5
click at [877, 309] on div "Espressolab Roastery" at bounding box center [861, 305] width 344 height 553
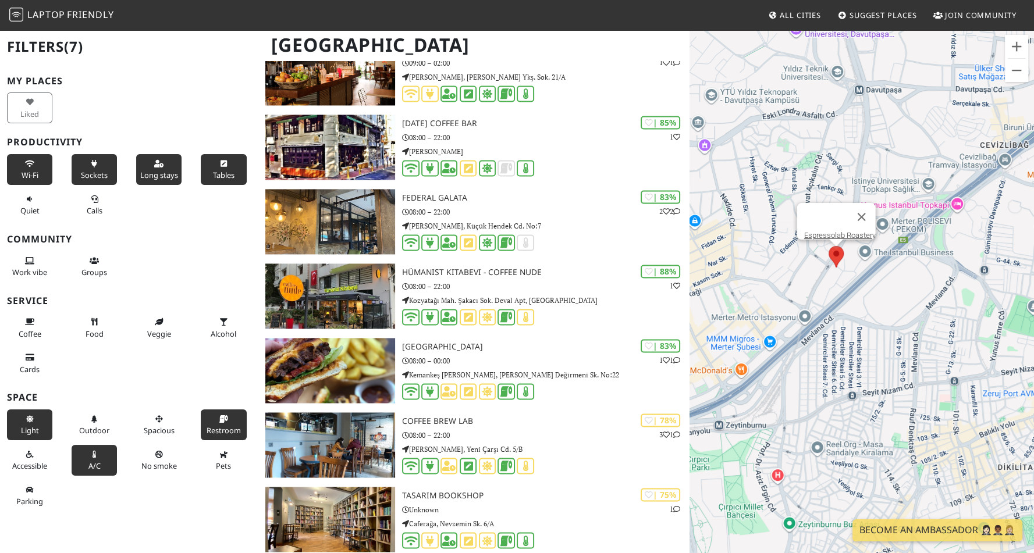
drag, startPoint x: 791, startPoint y: 321, endPoint x: 886, endPoint y: 303, distance: 96.5
click at [886, 303] on div "Espressolab Roastery" at bounding box center [861, 305] width 344 height 553
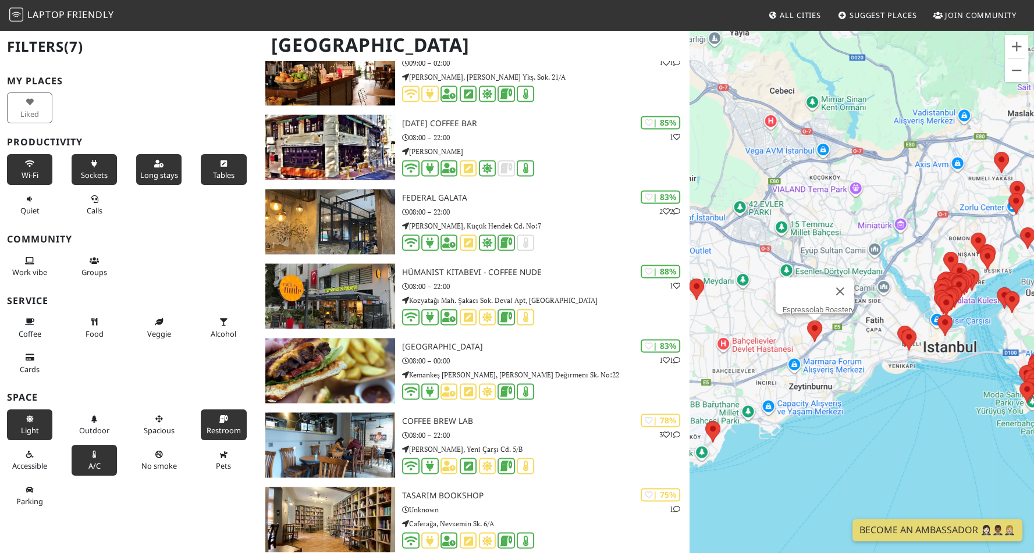
drag, startPoint x: 873, startPoint y: 311, endPoint x: 839, endPoint y: 355, distance: 56.0
click at [839, 355] on div "Espressolab Roastery" at bounding box center [861, 305] width 344 height 553
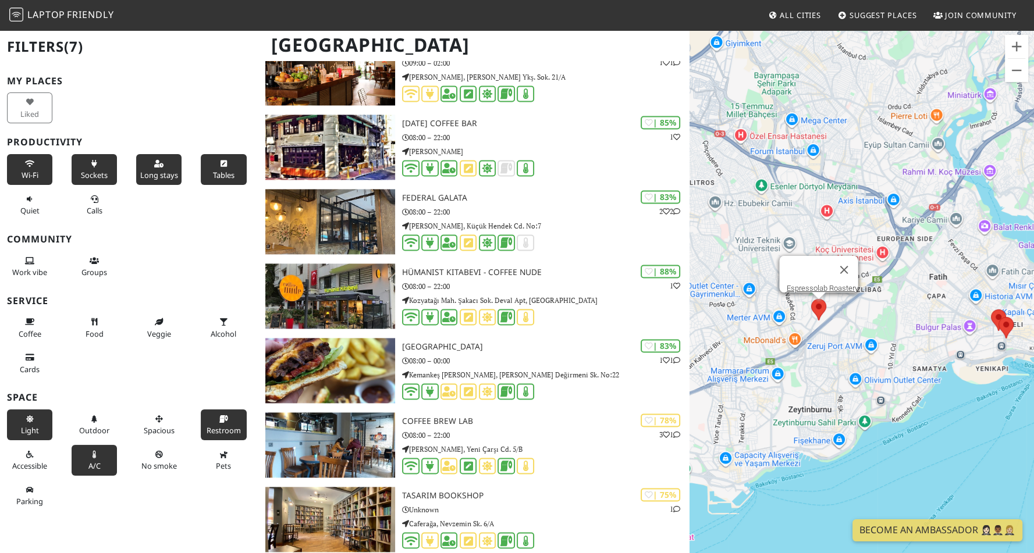
click at [811, 299] on area at bounding box center [811, 299] width 0 height 0
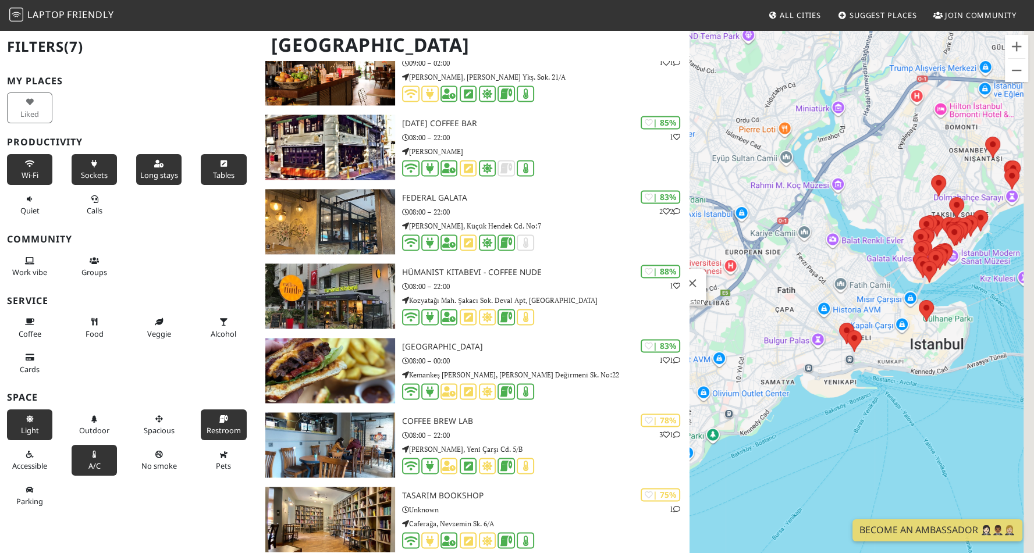
drag, startPoint x: 936, startPoint y: 326, endPoint x: 882, endPoint y: 374, distance: 72.9
click at [882, 374] on div "Espressolab Roastery" at bounding box center [861, 305] width 344 height 553
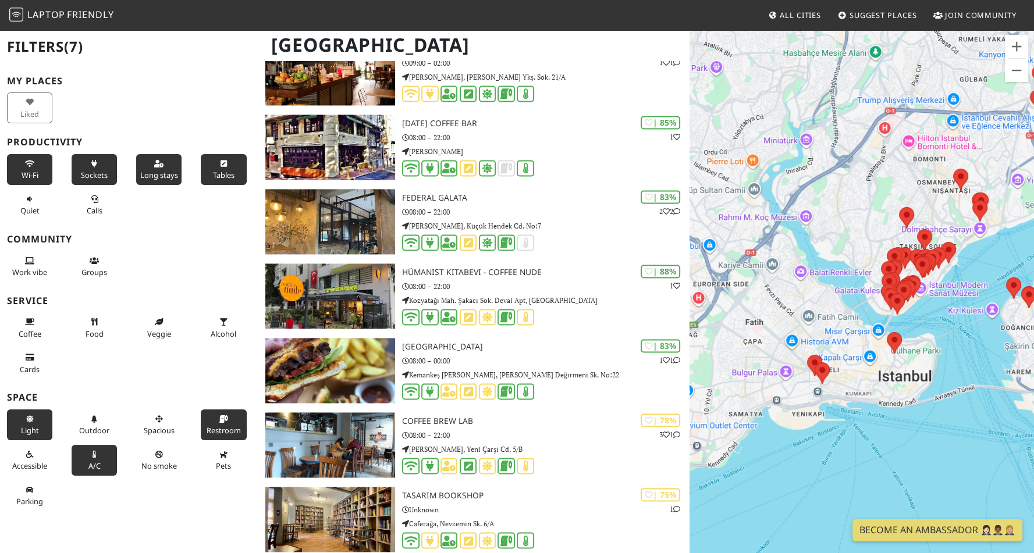
click at [886, 332] on area at bounding box center [886, 332] width 0 height 0
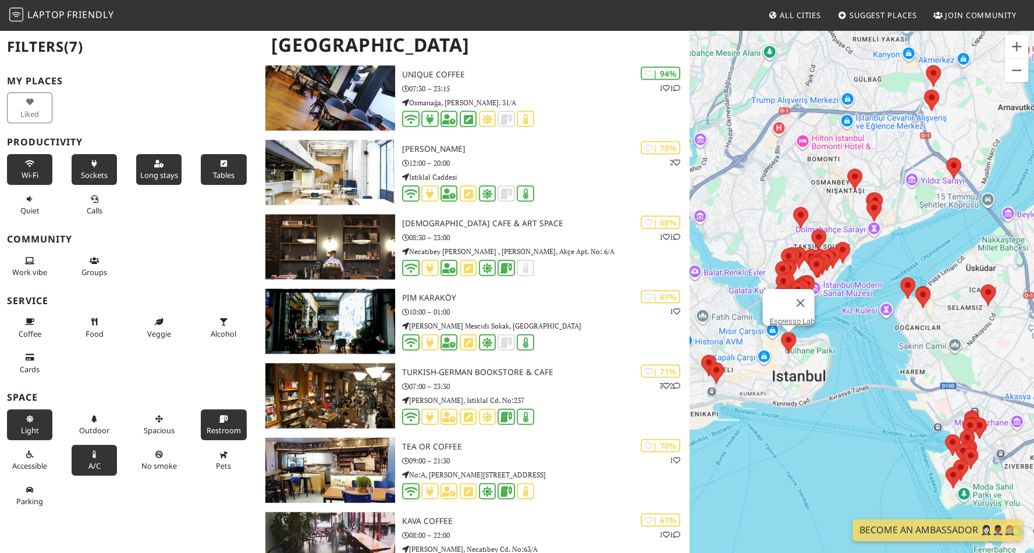
scroll to position [3112, 0]
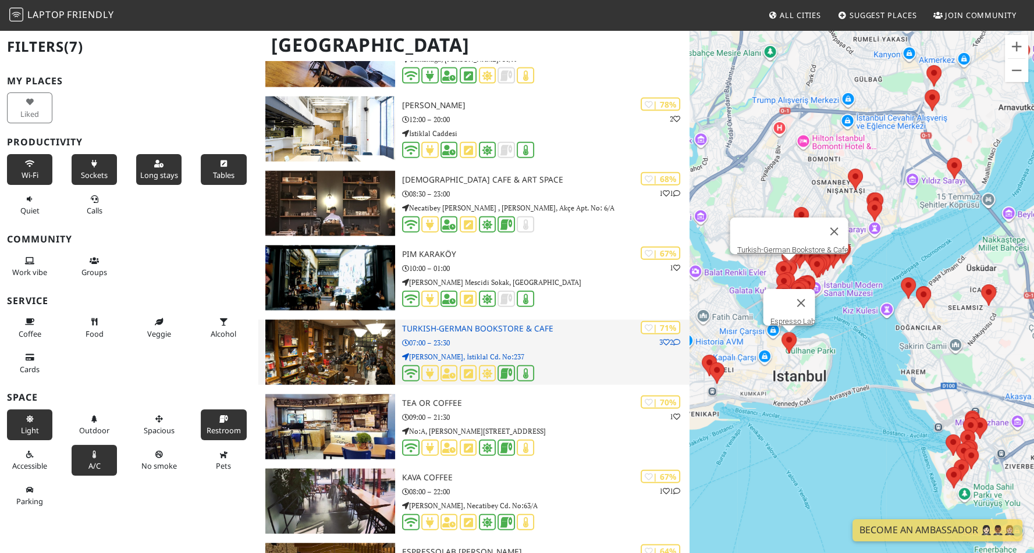
click at [363, 357] on img at bounding box center [330, 352] width 130 height 65
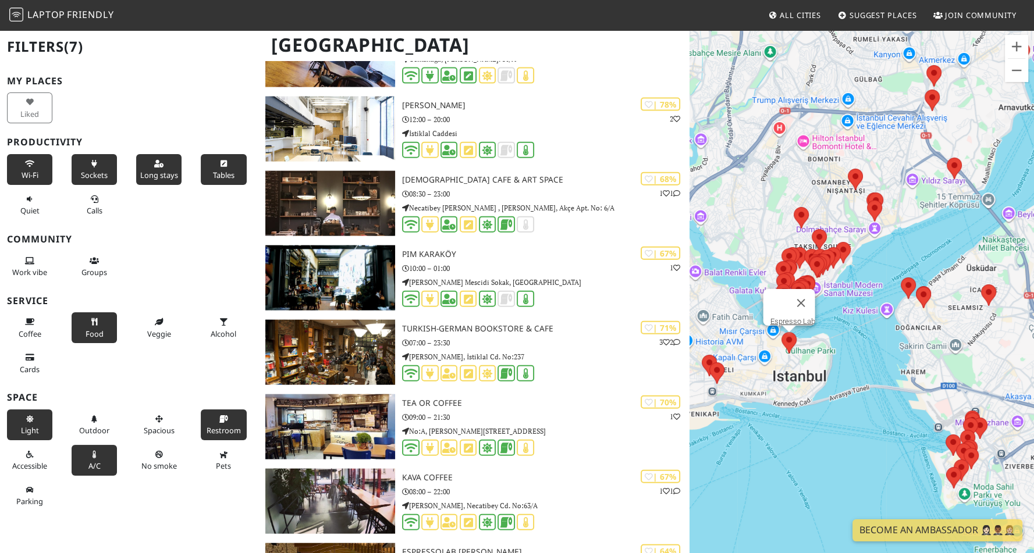
click at [94, 338] on button "Food" at bounding box center [94, 327] width 45 height 31
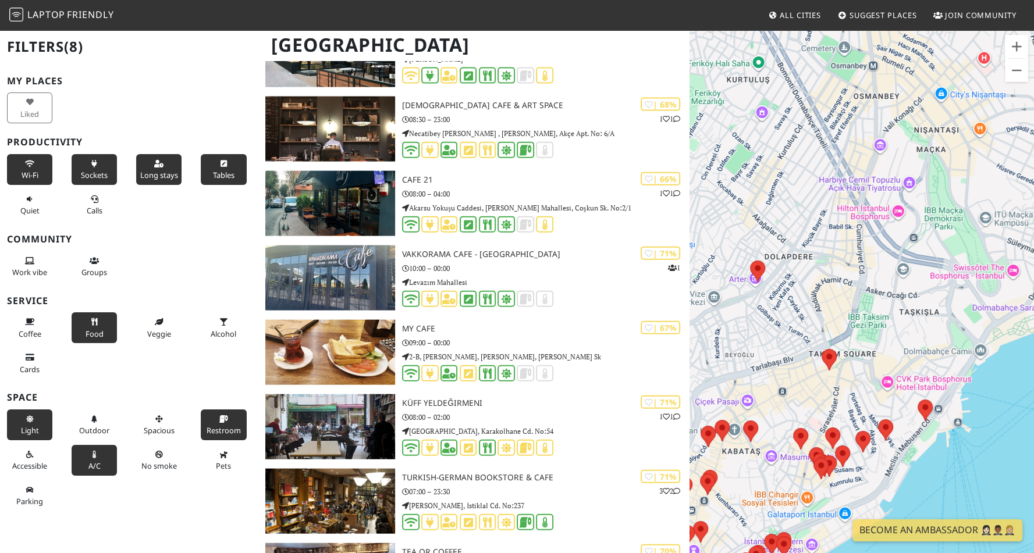
drag, startPoint x: 802, startPoint y: 300, endPoint x: 879, endPoint y: 193, distance: 132.4
click at [879, 193] on div "Espresso Lab" at bounding box center [861, 305] width 344 height 553
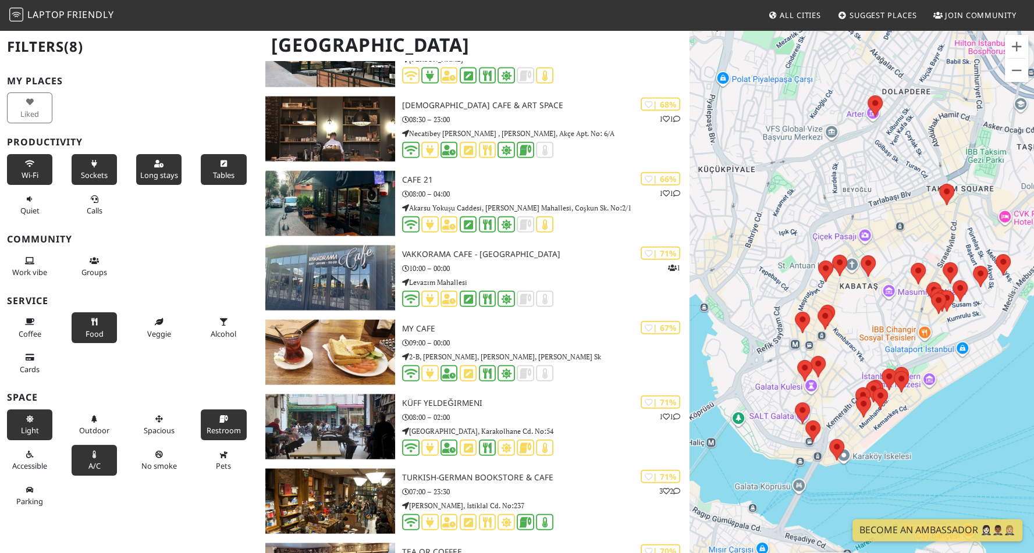
drag, startPoint x: 798, startPoint y: 448, endPoint x: 841, endPoint y: 355, distance: 102.5
click at [841, 355] on div "Espresso Lab" at bounding box center [861, 305] width 344 height 553
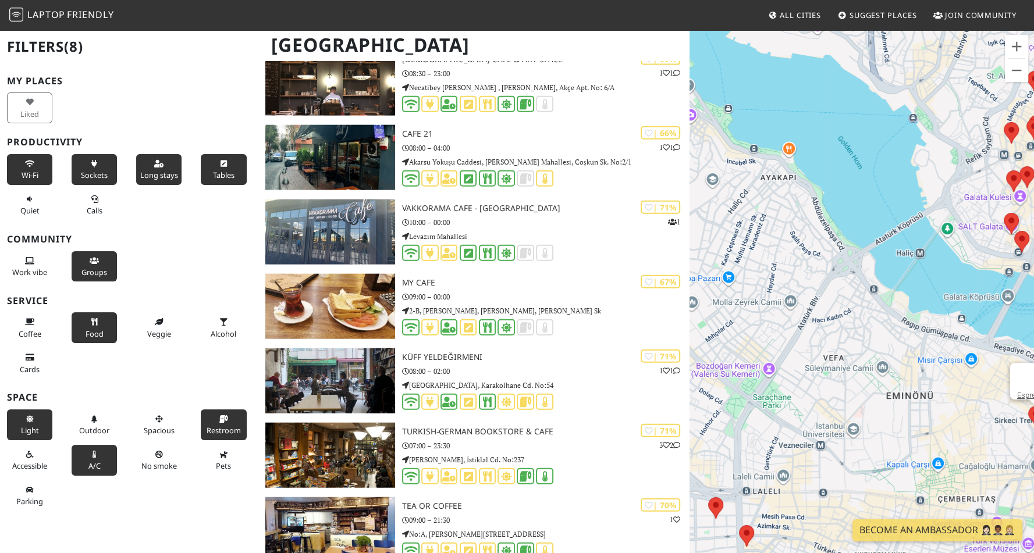
scroll to position [3160, 0]
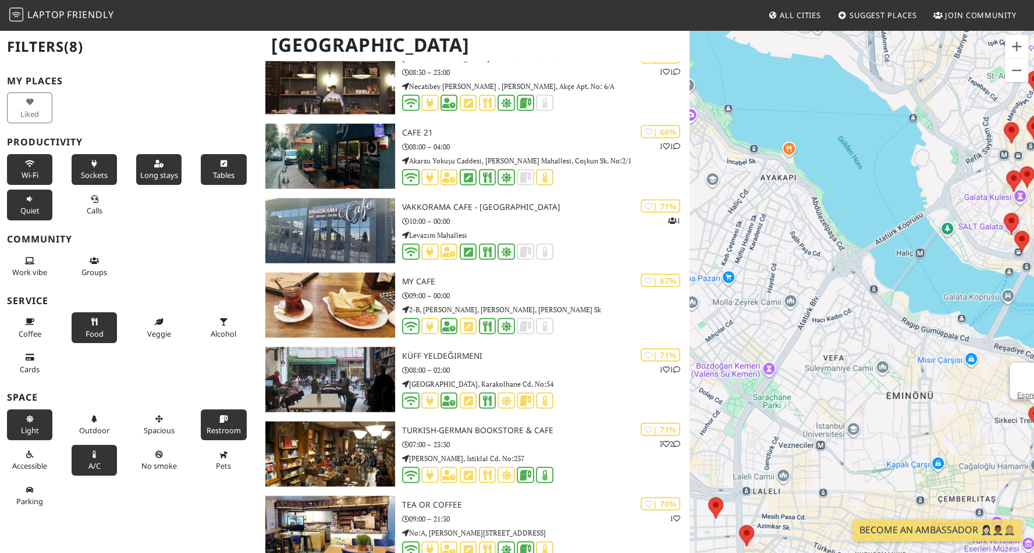
click at [35, 215] on button "Quiet" at bounding box center [29, 205] width 45 height 31
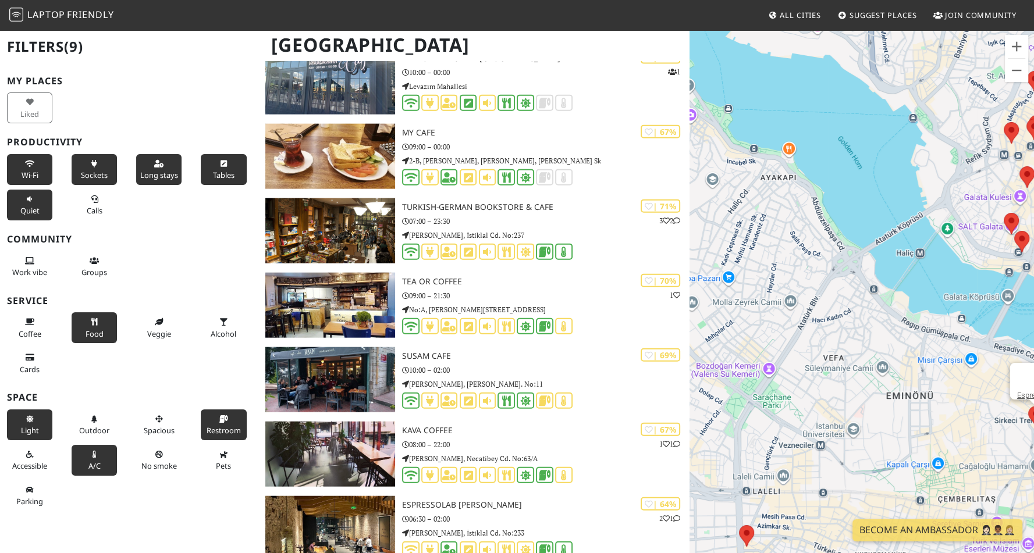
drag, startPoint x: 793, startPoint y: 319, endPoint x: 740, endPoint y: 384, distance: 83.9
click at [740, 384] on div "Espresso Lab" at bounding box center [861, 305] width 344 height 553
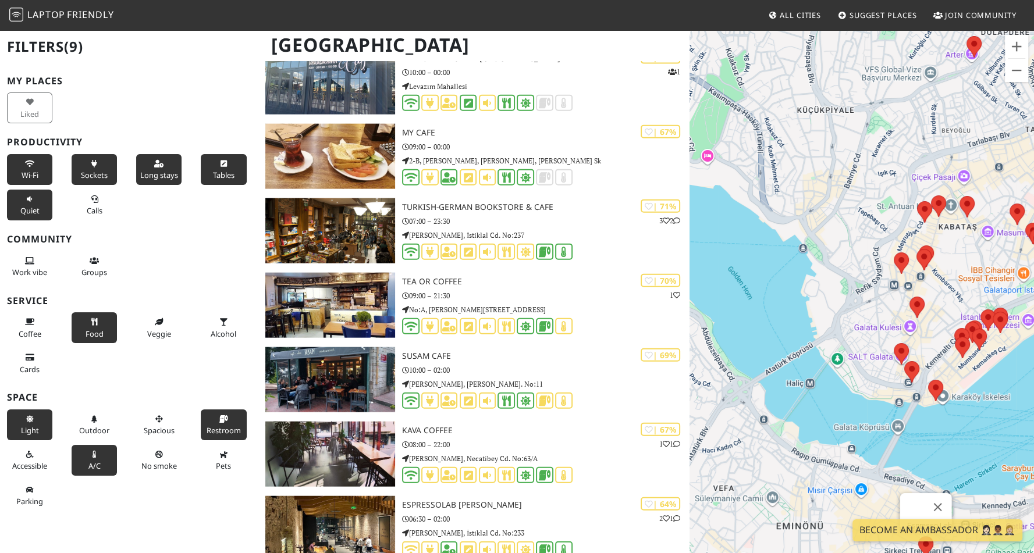
drag, startPoint x: 800, startPoint y: 323, endPoint x: 765, endPoint y: 336, distance: 37.2
click at [765, 336] on div "Espresso Lab" at bounding box center [861, 305] width 344 height 553
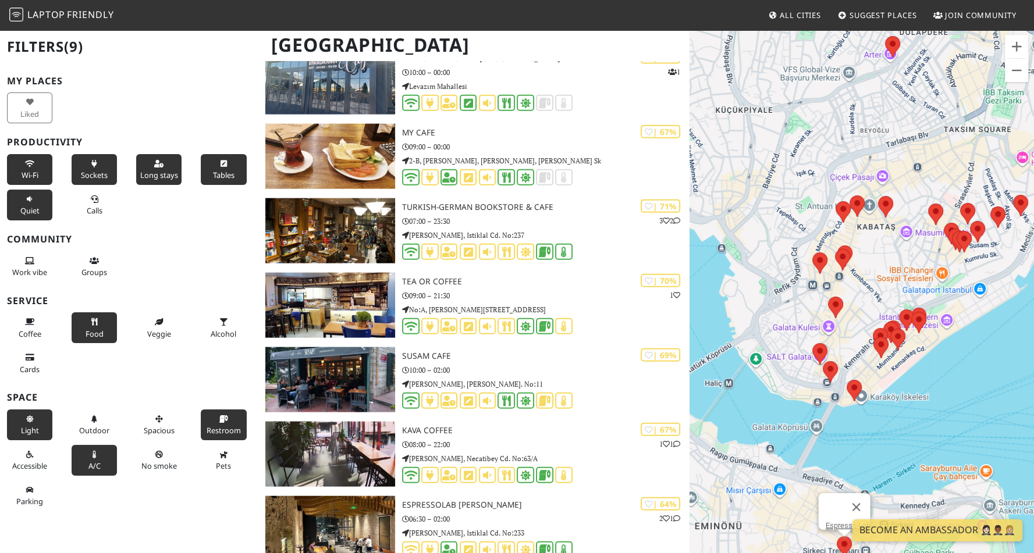
click at [33, 204] on icon at bounding box center [29, 200] width 9 height 8
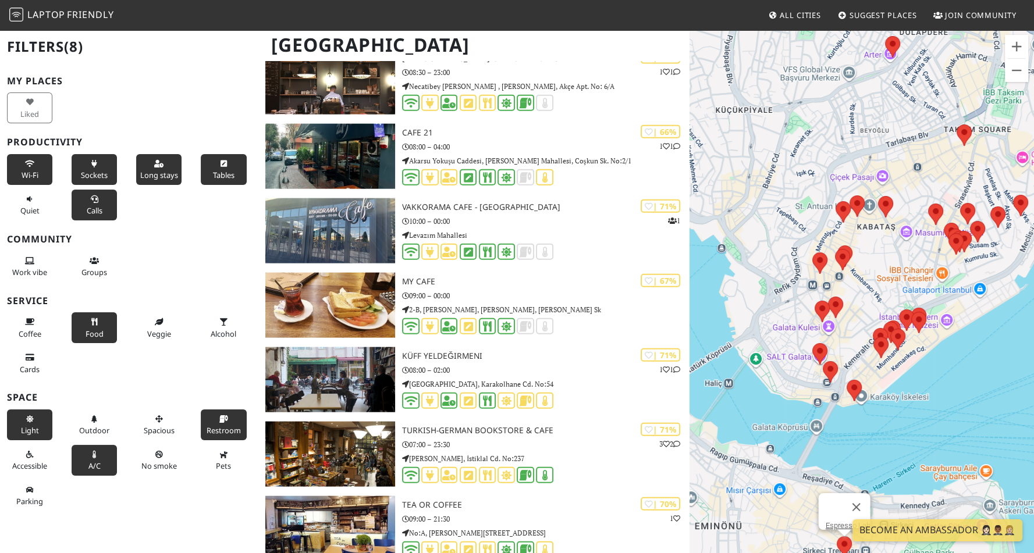
click at [91, 216] on span "Calls" at bounding box center [95, 210] width 16 height 10
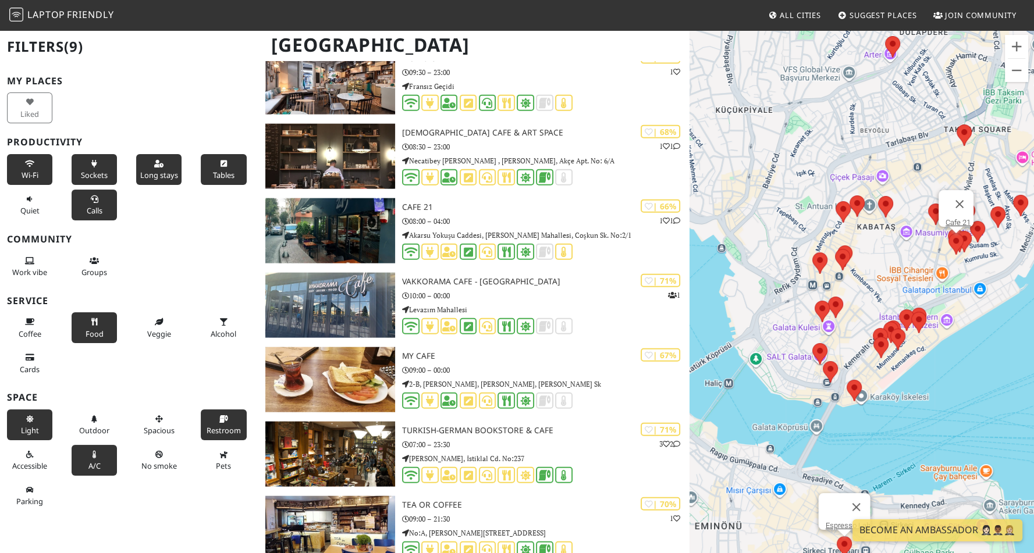
click at [948, 233] on area at bounding box center [948, 233] width 0 height 0
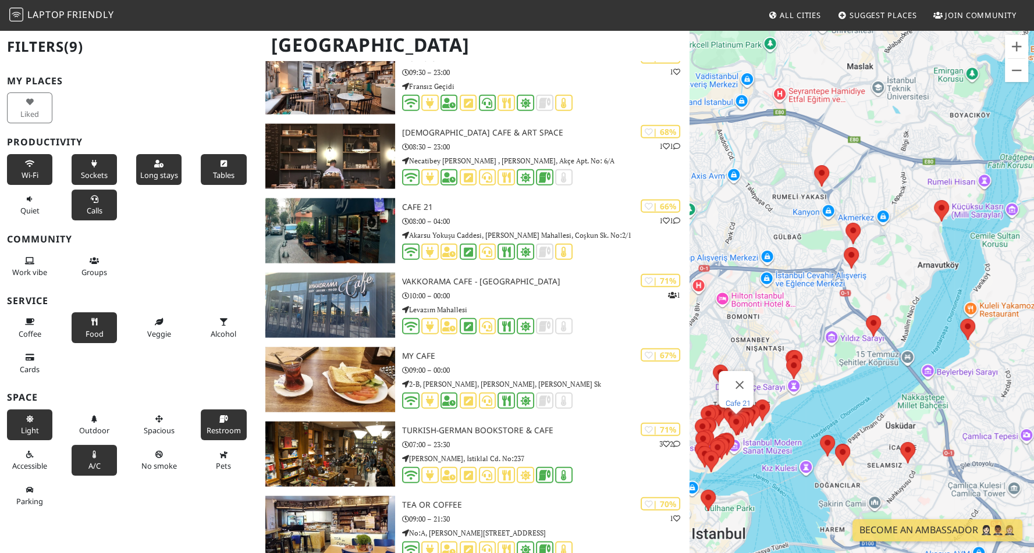
click at [733, 399] on link "Cafe 21" at bounding box center [737, 403] width 25 height 9
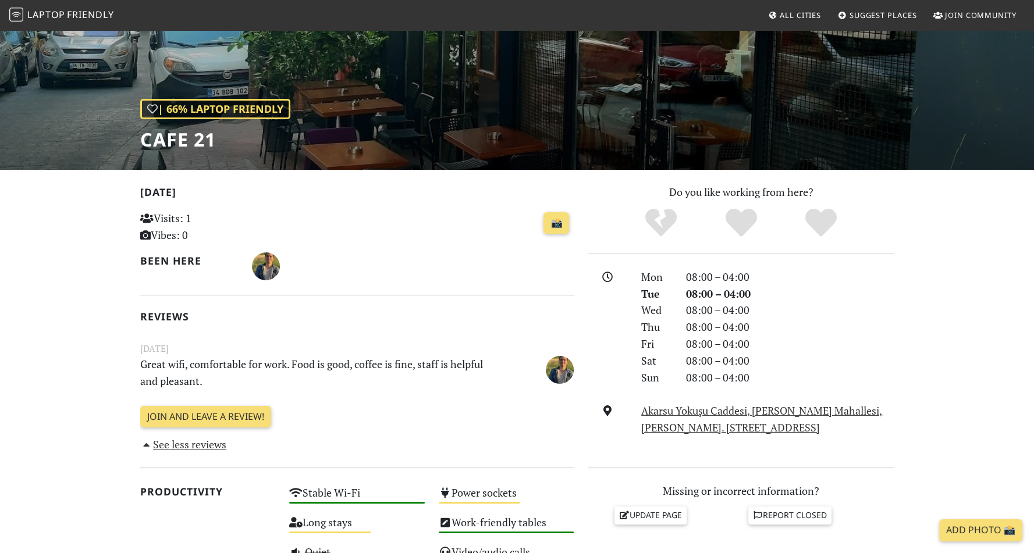
scroll to position [100, 0]
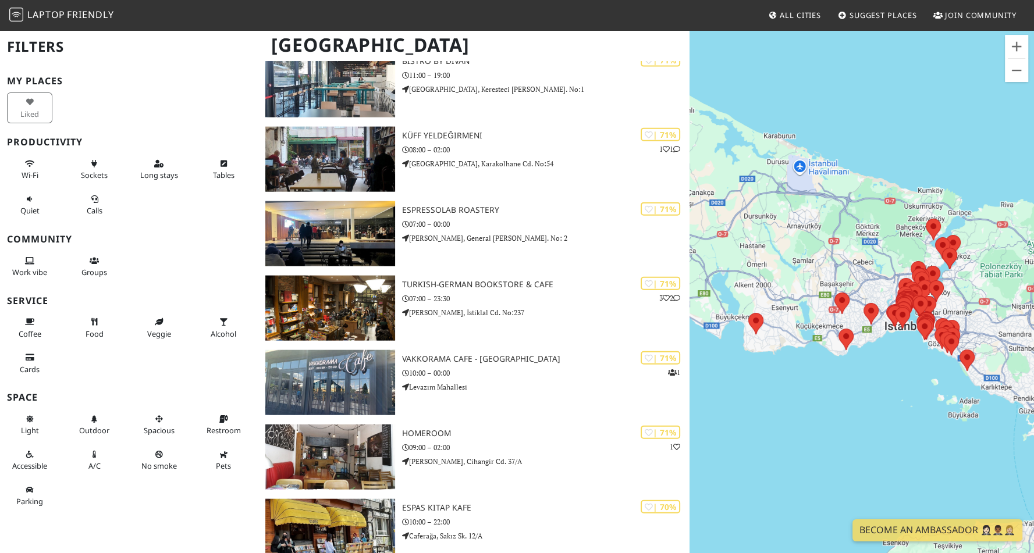
scroll to position [3160, 0]
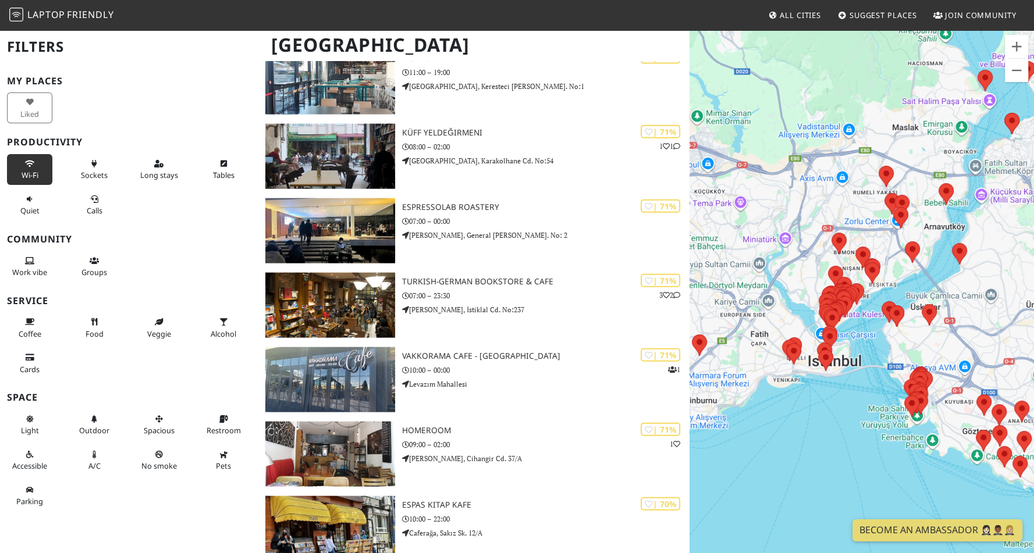
click at [35, 170] on span "Wi-Fi" at bounding box center [30, 175] width 17 height 10
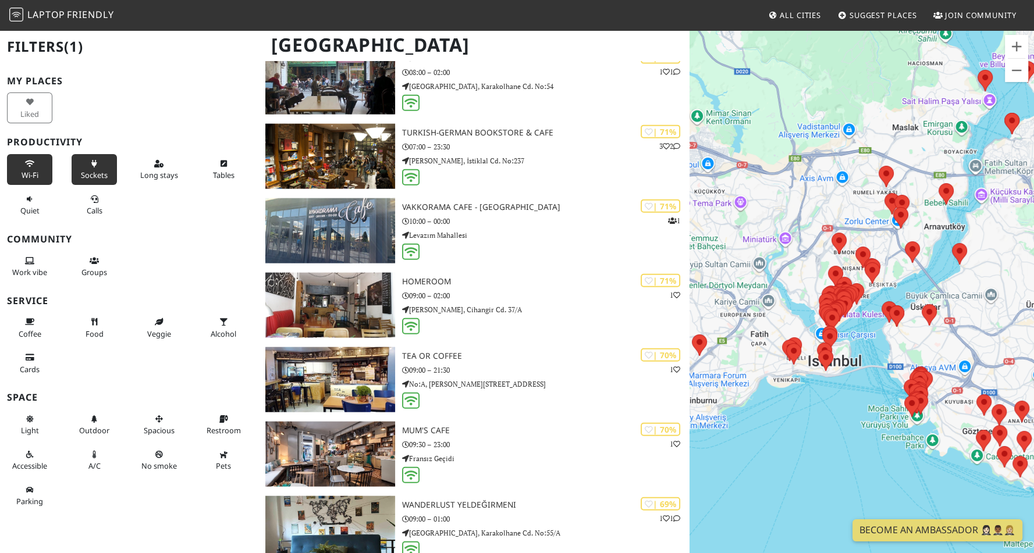
click at [81, 170] on span "Sockets" at bounding box center [94, 175] width 27 height 10
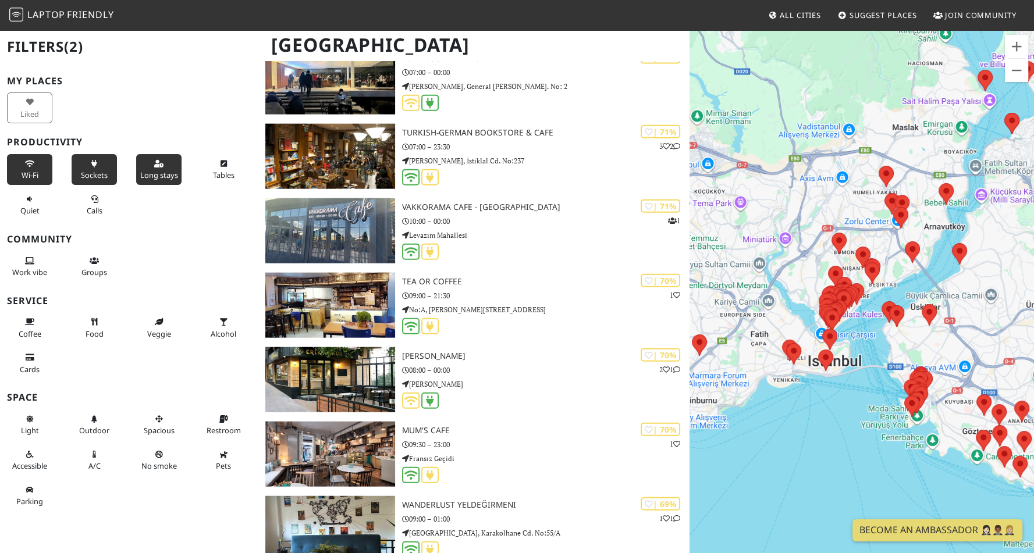
click at [151, 176] on span "Long stays" at bounding box center [159, 175] width 38 height 10
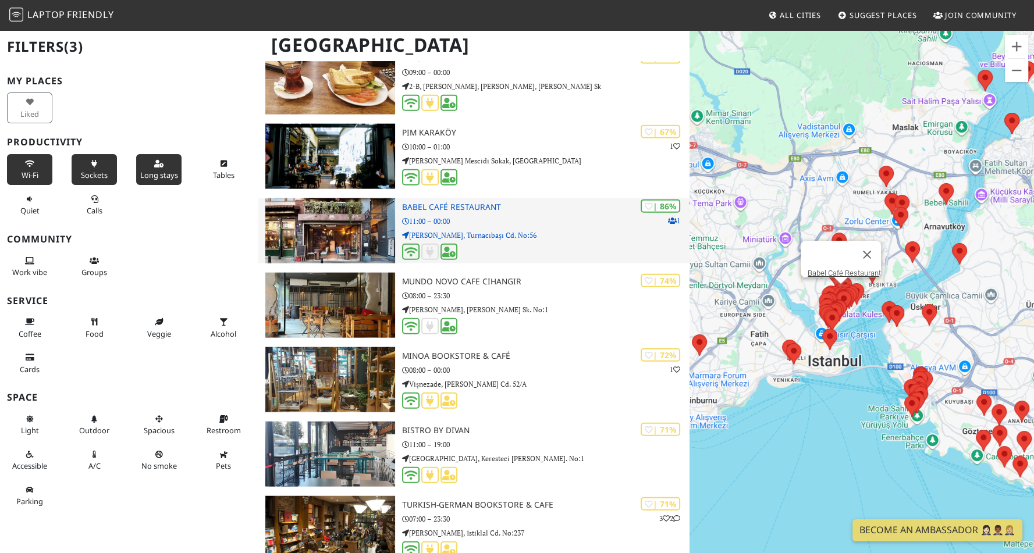
click at [348, 240] on img at bounding box center [330, 230] width 130 height 65
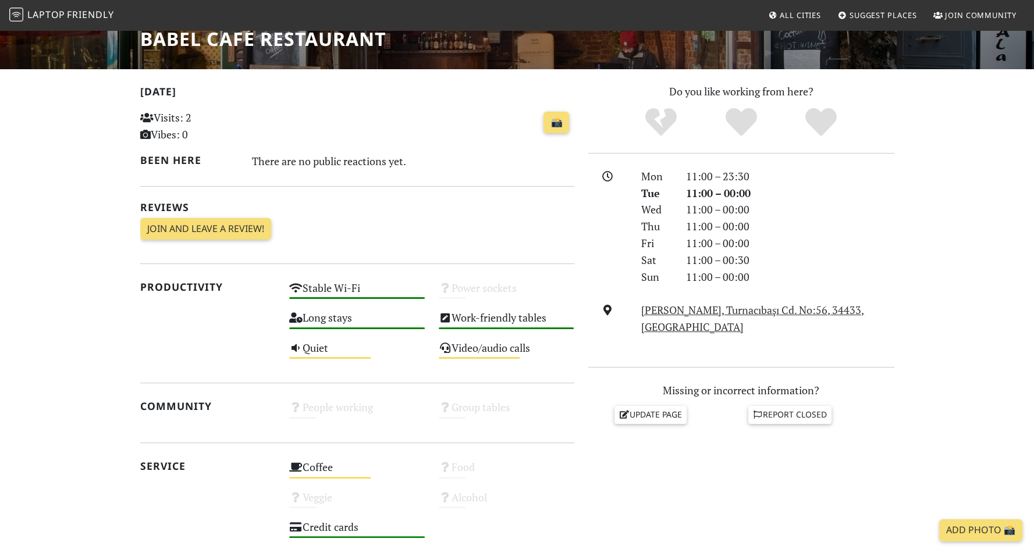
scroll to position [202, 0]
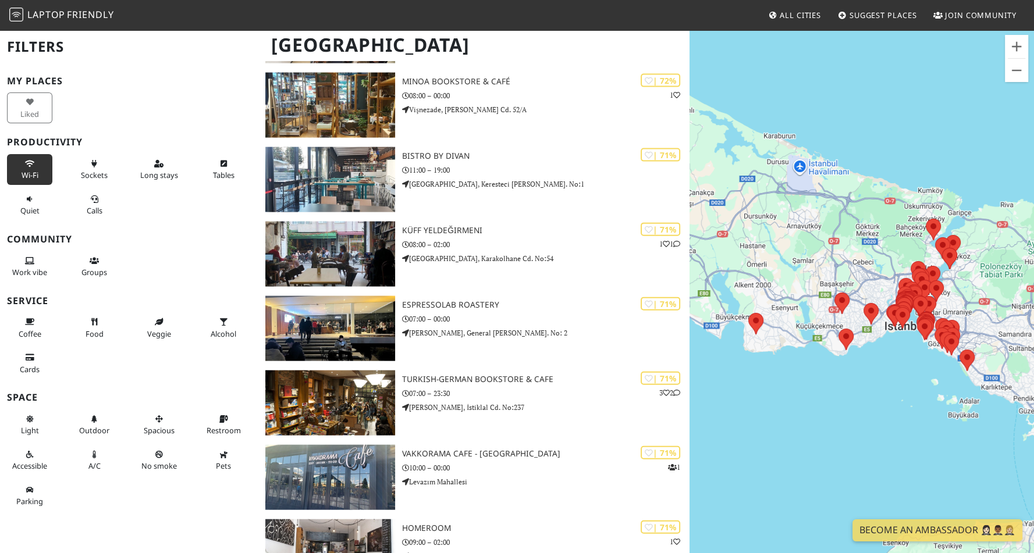
click at [37, 160] on button "Wi-Fi" at bounding box center [29, 169] width 45 height 31
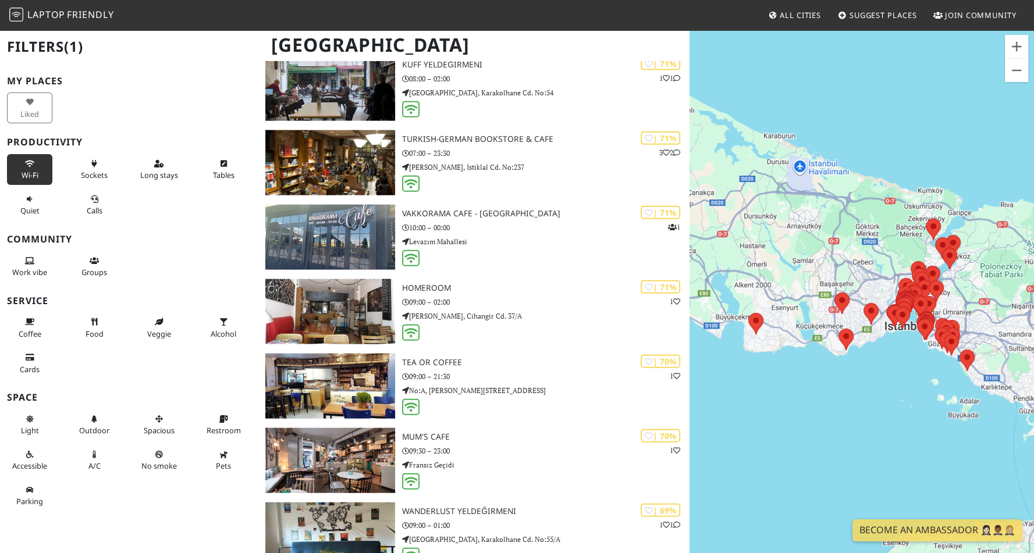
scroll to position [3160, 0]
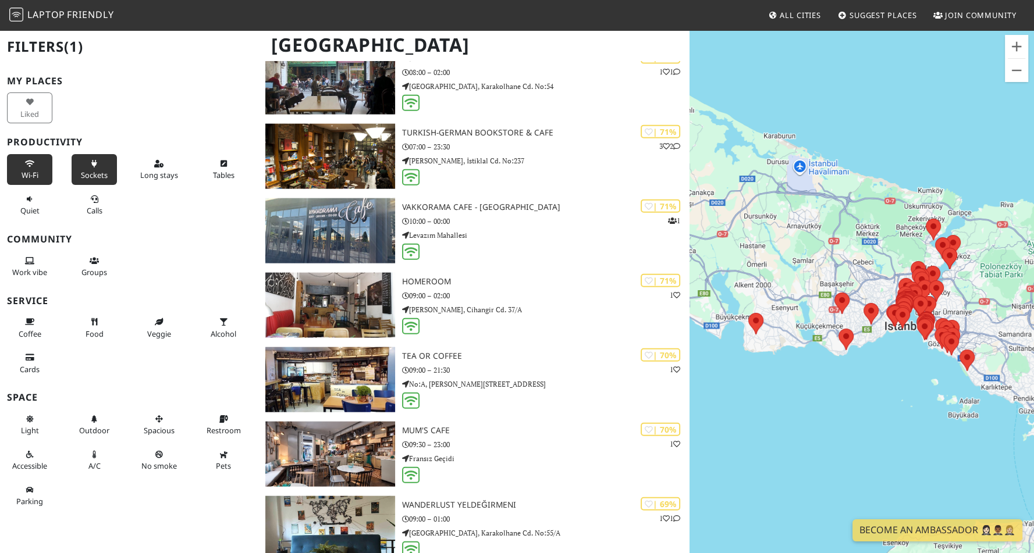
click at [91, 163] on icon at bounding box center [94, 165] width 9 height 8
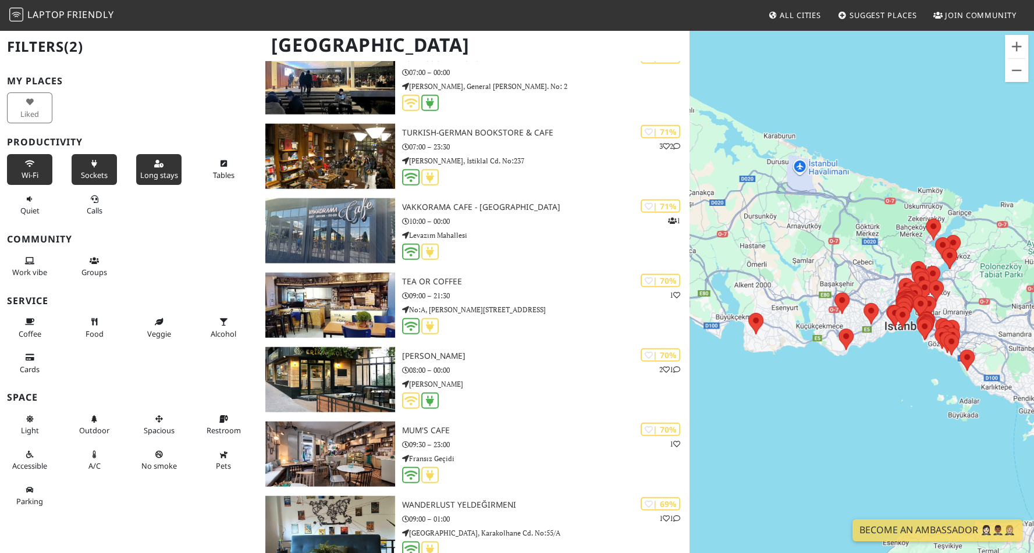
click at [146, 167] on button "Long stays" at bounding box center [158, 169] width 45 height 31
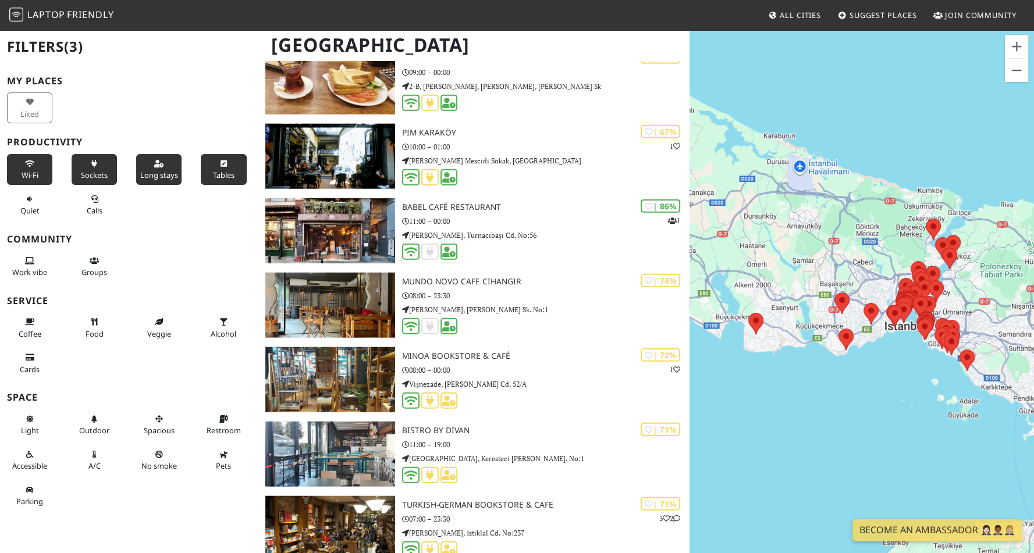
click at [210, 167] on button "Tables" at bounding box center [223, 169] width 45 height 31
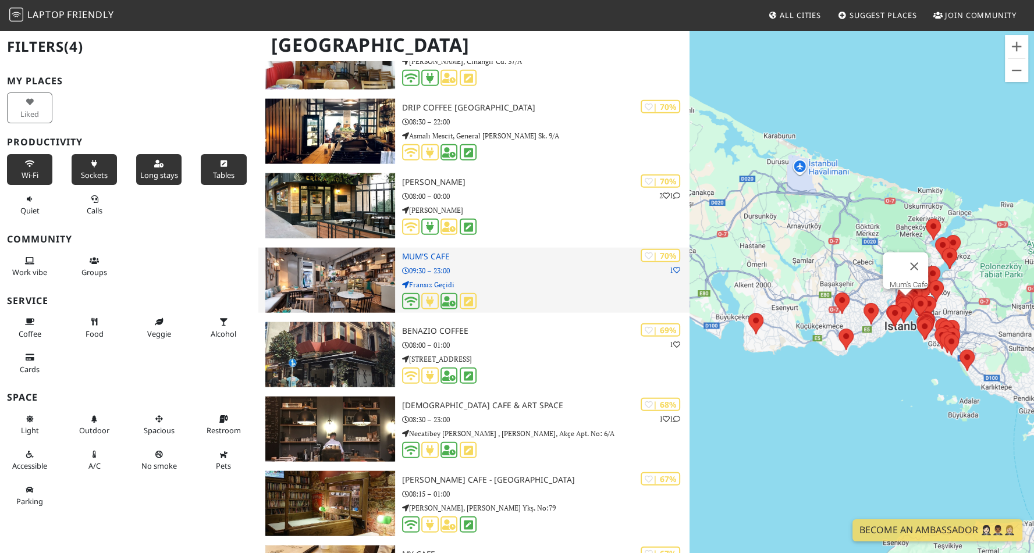
scroll to position [3185, 0]
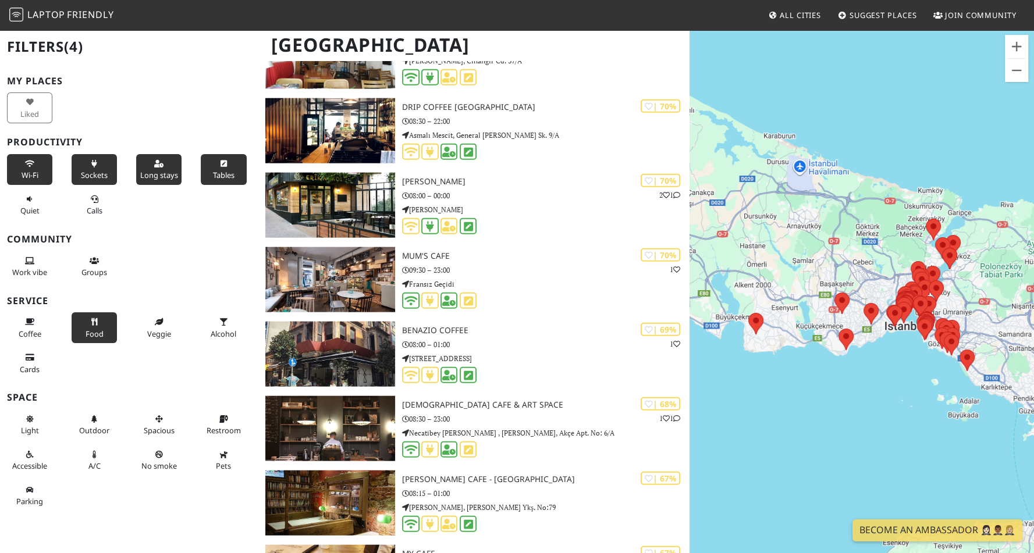
click at [95, 339] on span "Food" at bounding box center [95, 334] width 18 height 10
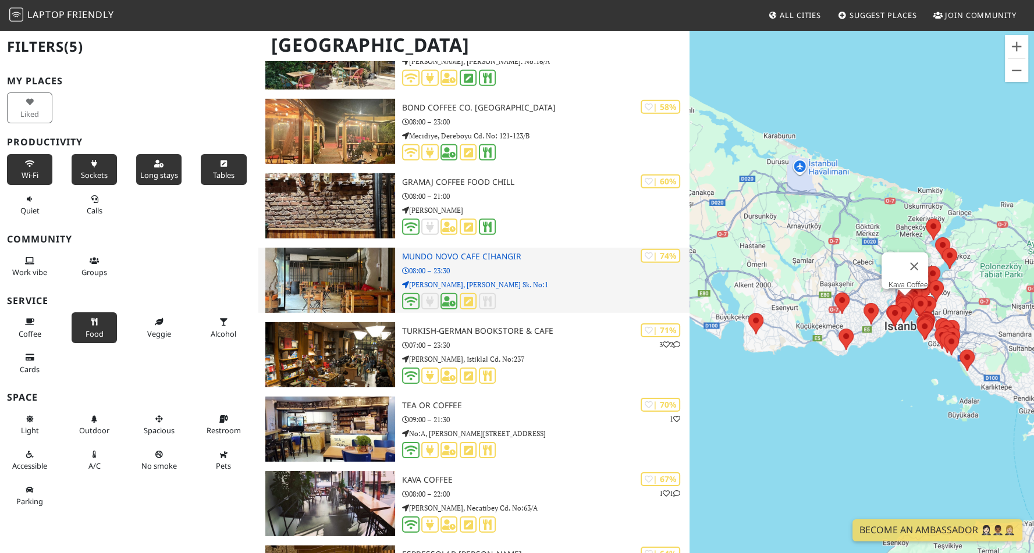
scroll to position [4225, 0]
